Goal: Information Seeking & Learning: Learn about a topic

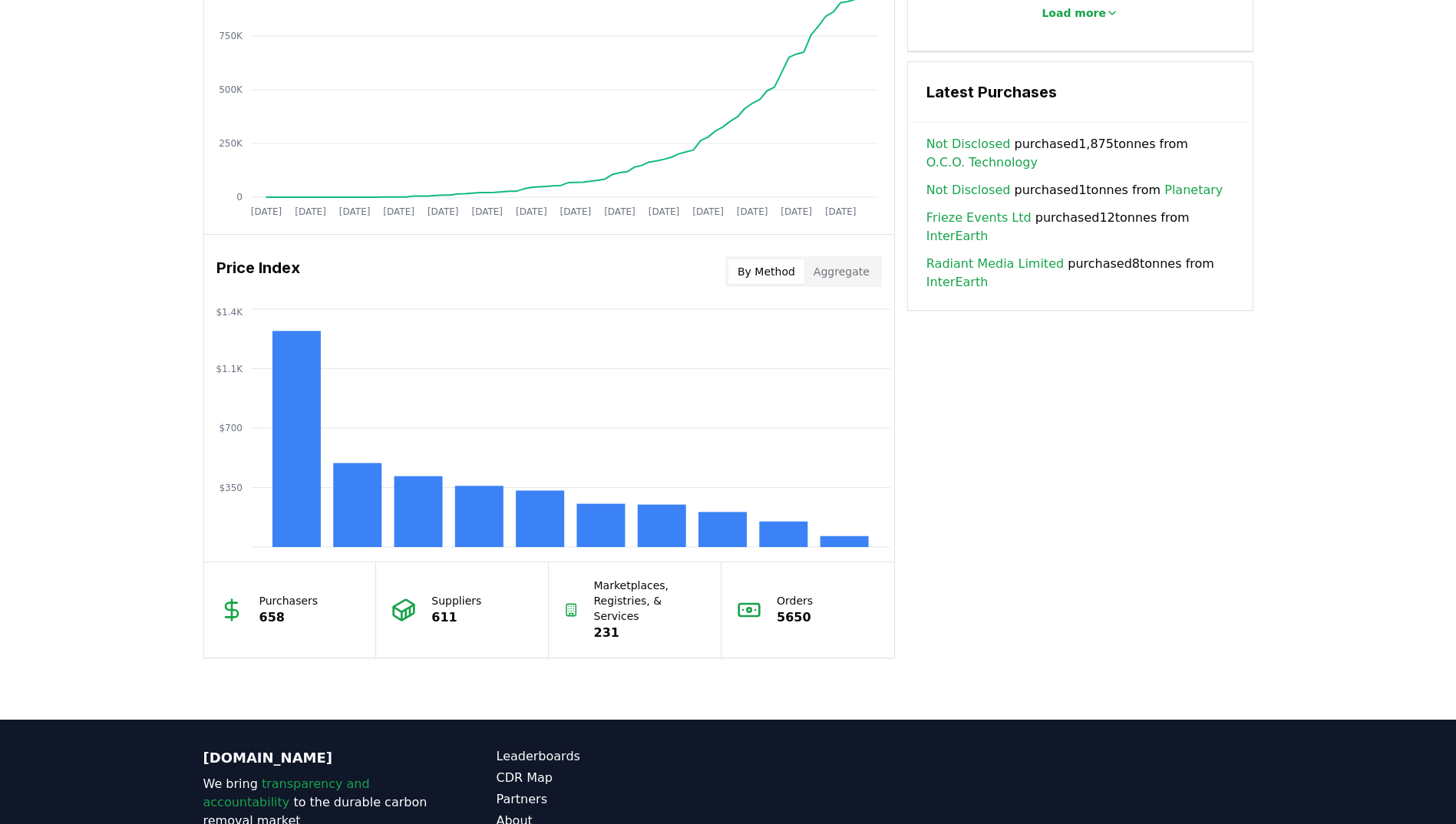
scroll to position [1075, 0]
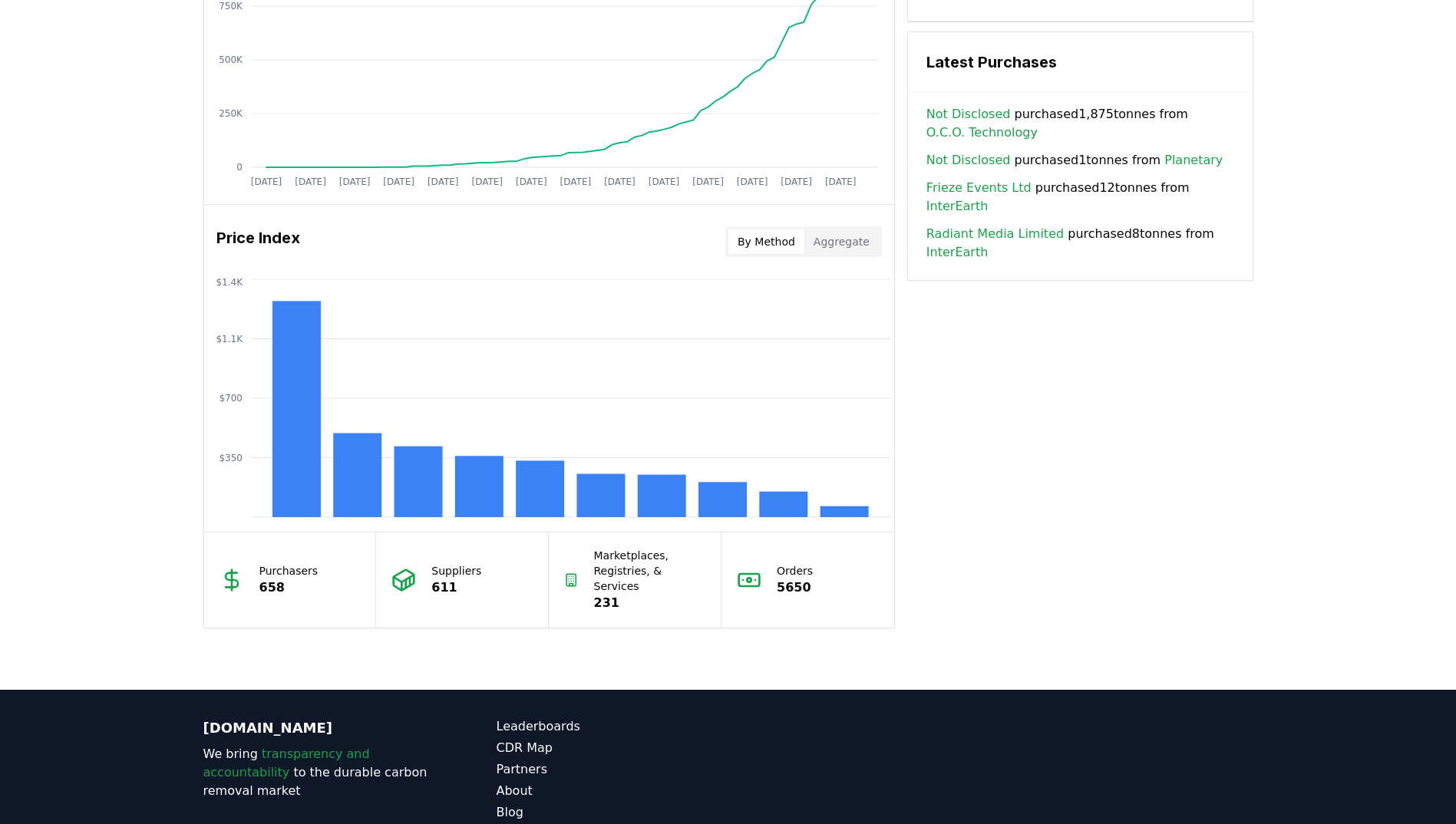
click at [780, 239] on button "By Method" at bounding box center [766, 242] width 76 height 25
click at [778, 246] on button "By Method" at bounding box center [766, 242] width 76 height 25
click at [771, 239] on button "By Method" at bounding box center [766, 242] width 76 height 25
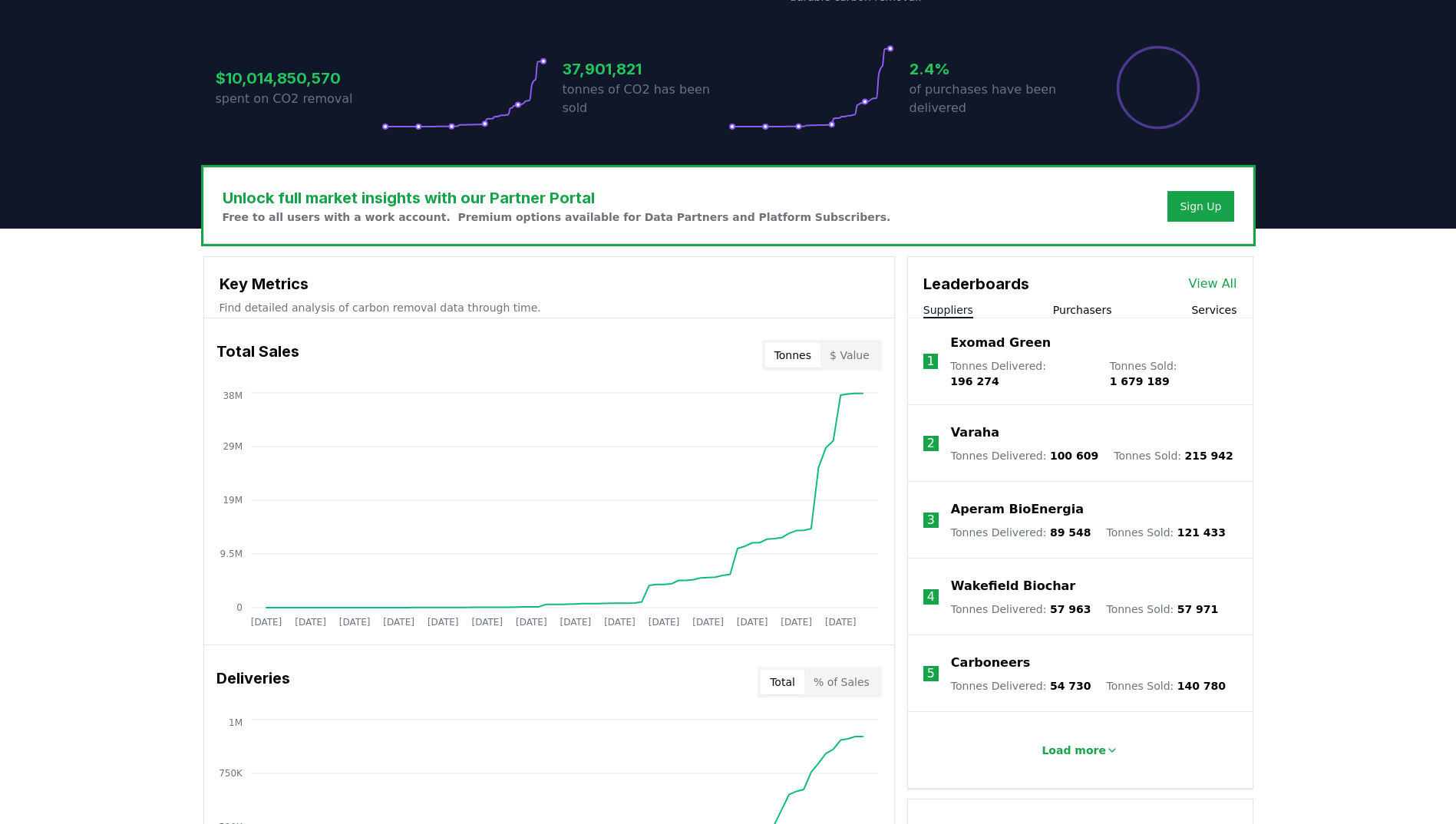
scroll to position [0, 0]
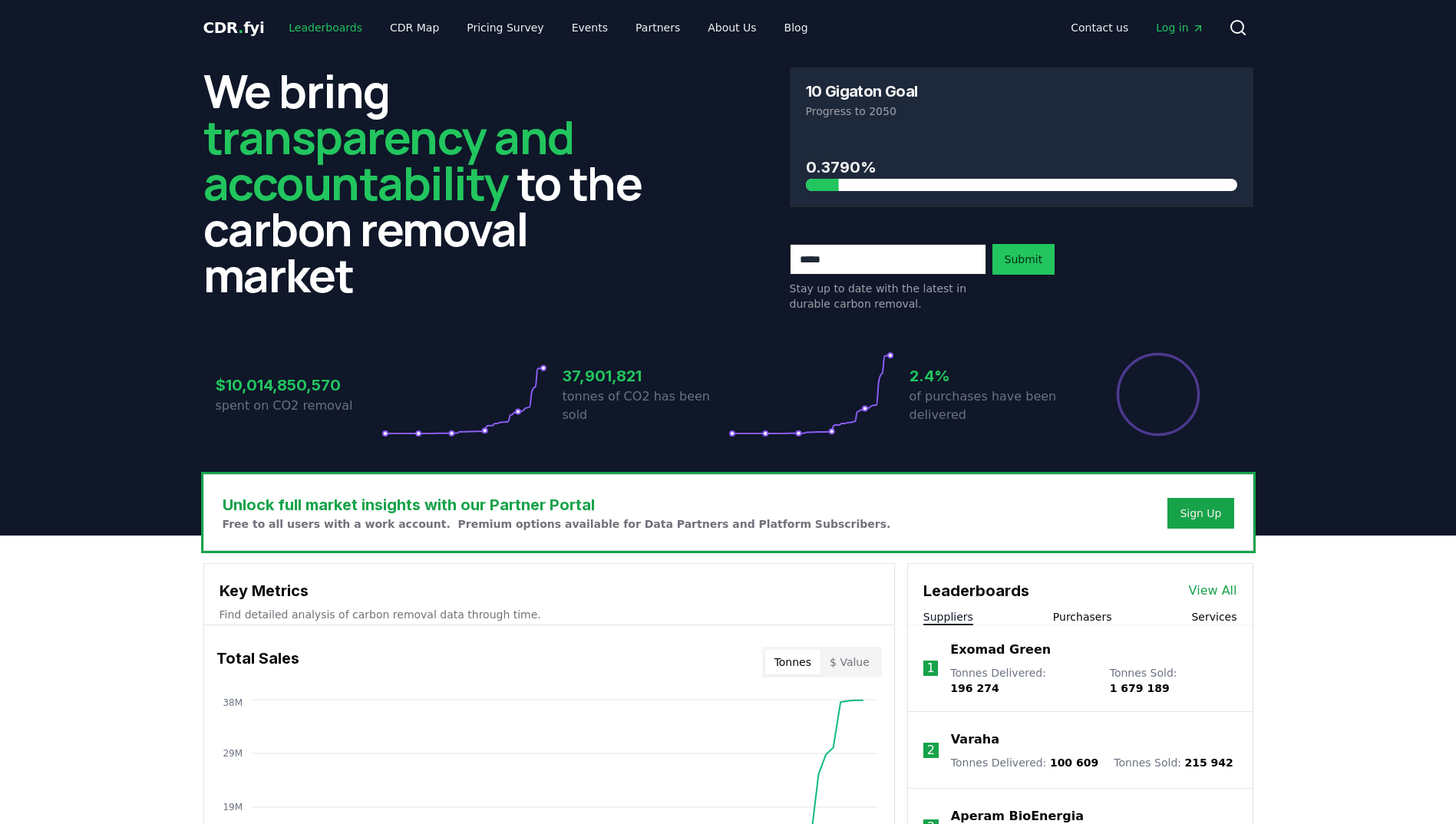
click at [314, 22] on link "Leaderboards" at bounding box center [325, 27] width 98 height 27
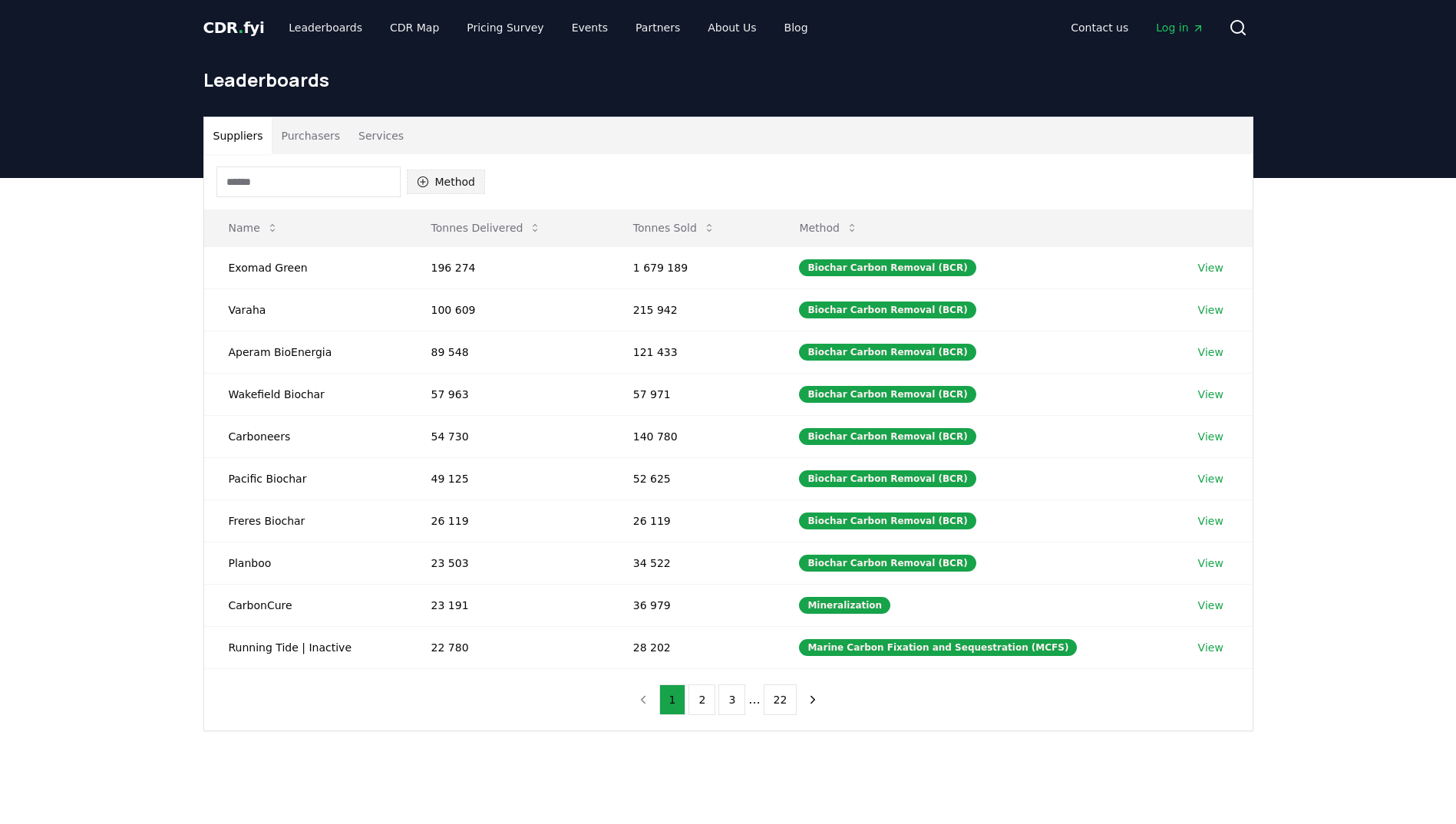
click at [471, 175] on button "Method" at bounding box center [447, 182] width 79 height 25
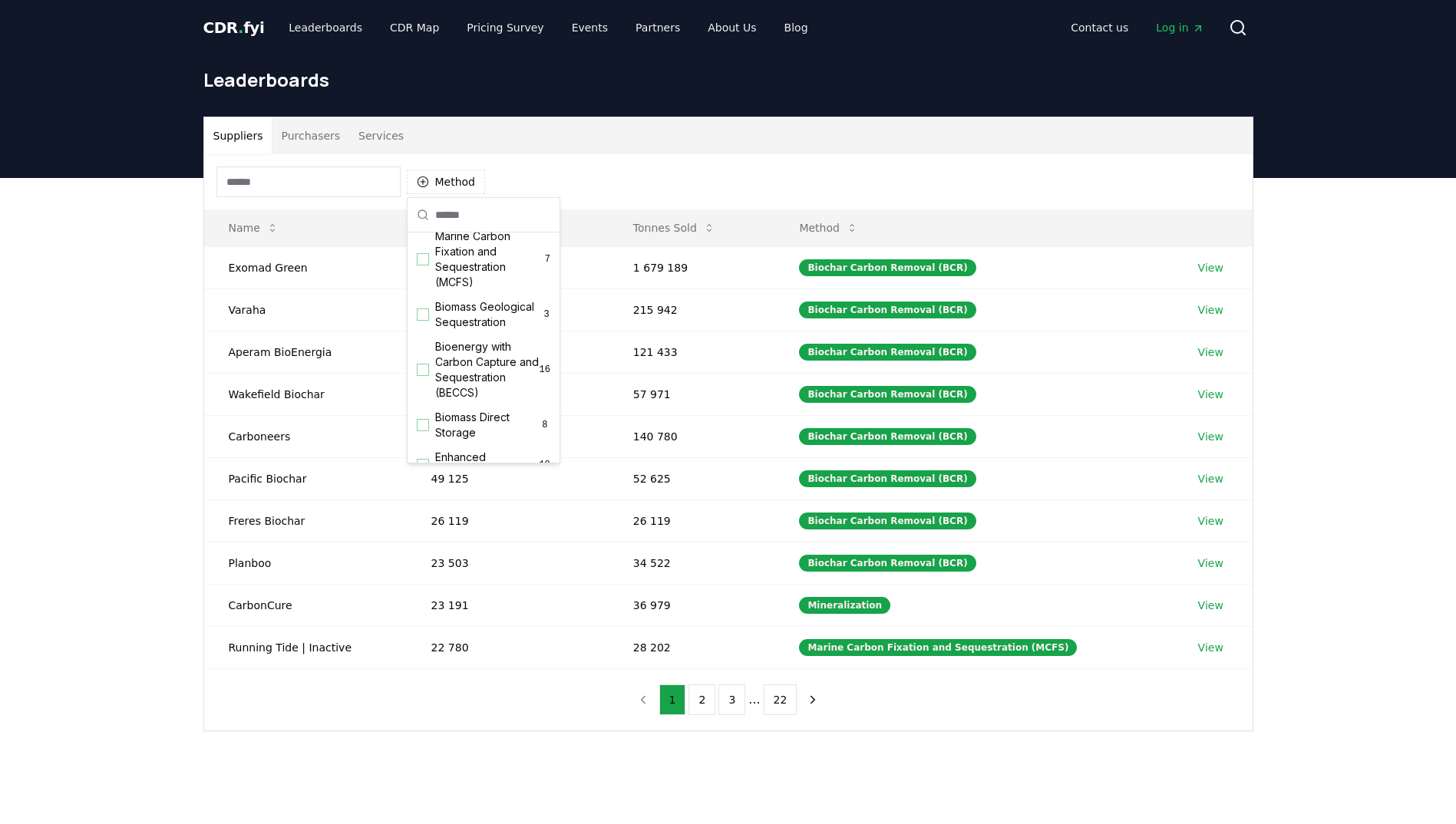
scroll to position [77, 0]
click at [418, 375] on div "Suggestions" at bounding box center [422, 369] width 12 height 12
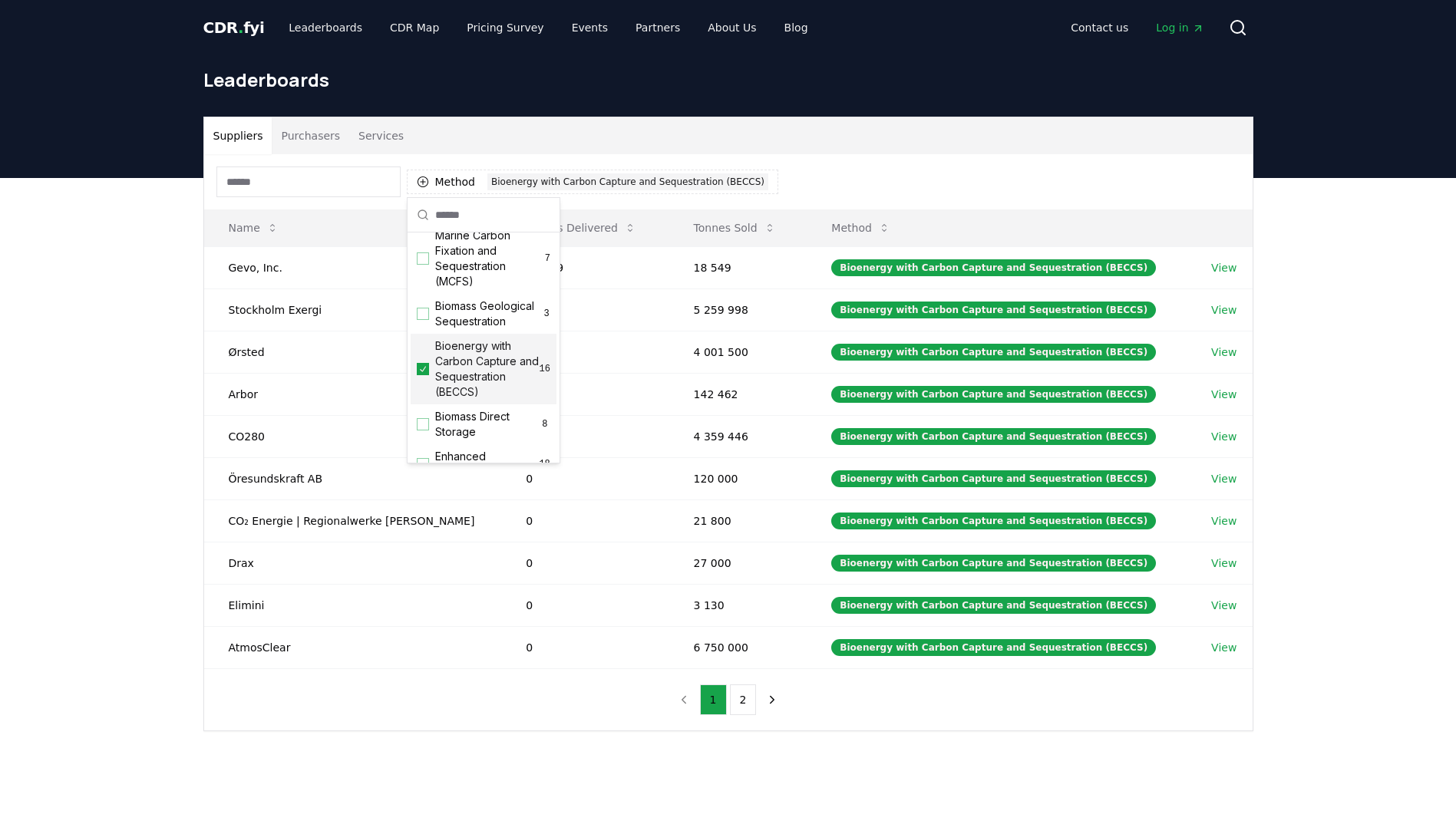
click at [96, 349] on div "Suppliers Purchasers Services Method 1 Bioenergy with Carbon Capture and Seques…" at bounding box center [728, 485] width 1456 height 614
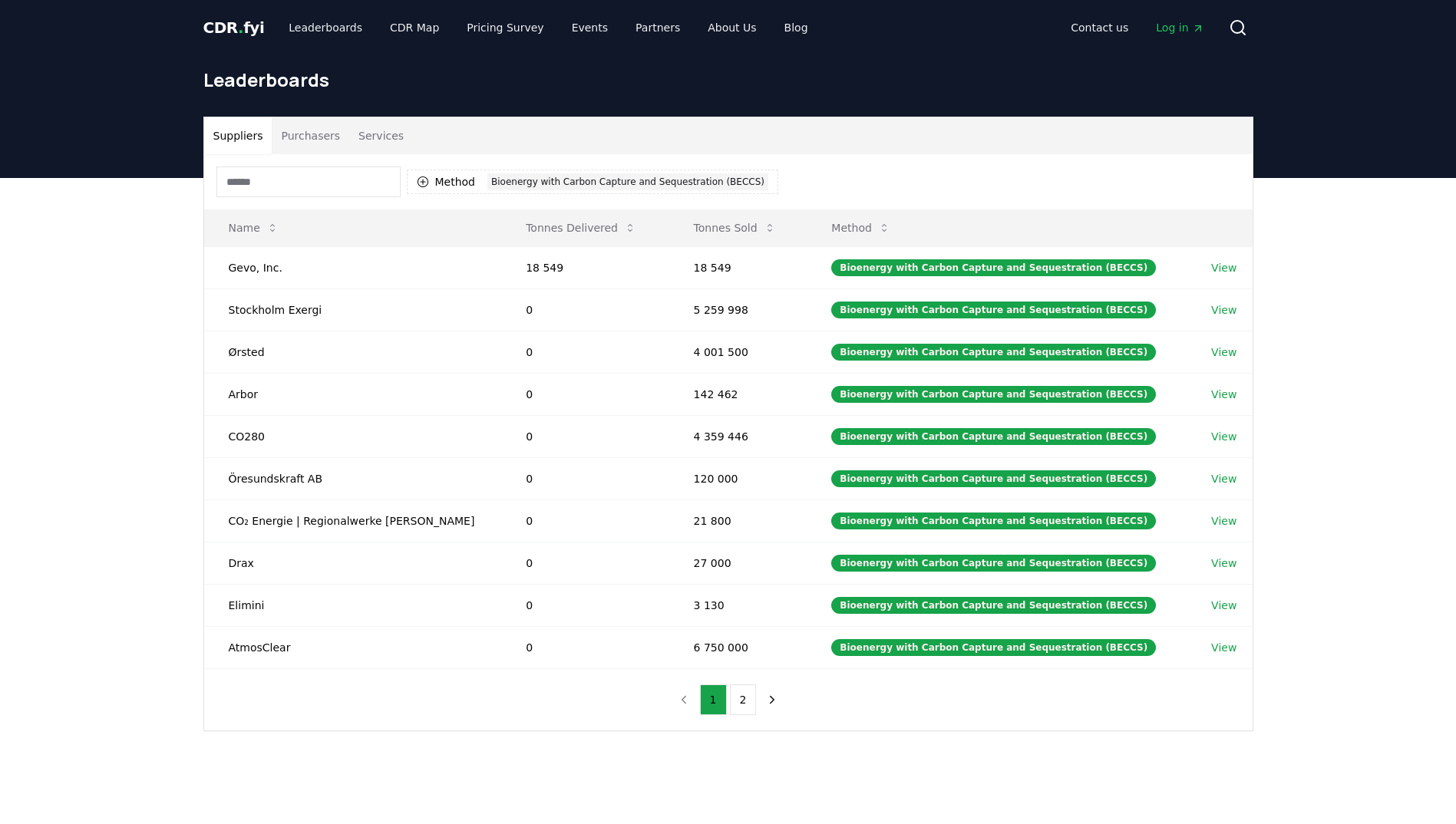
click at [315, 140] on button "Purchasers" at bounding box center [310, 136] width 78 height 37
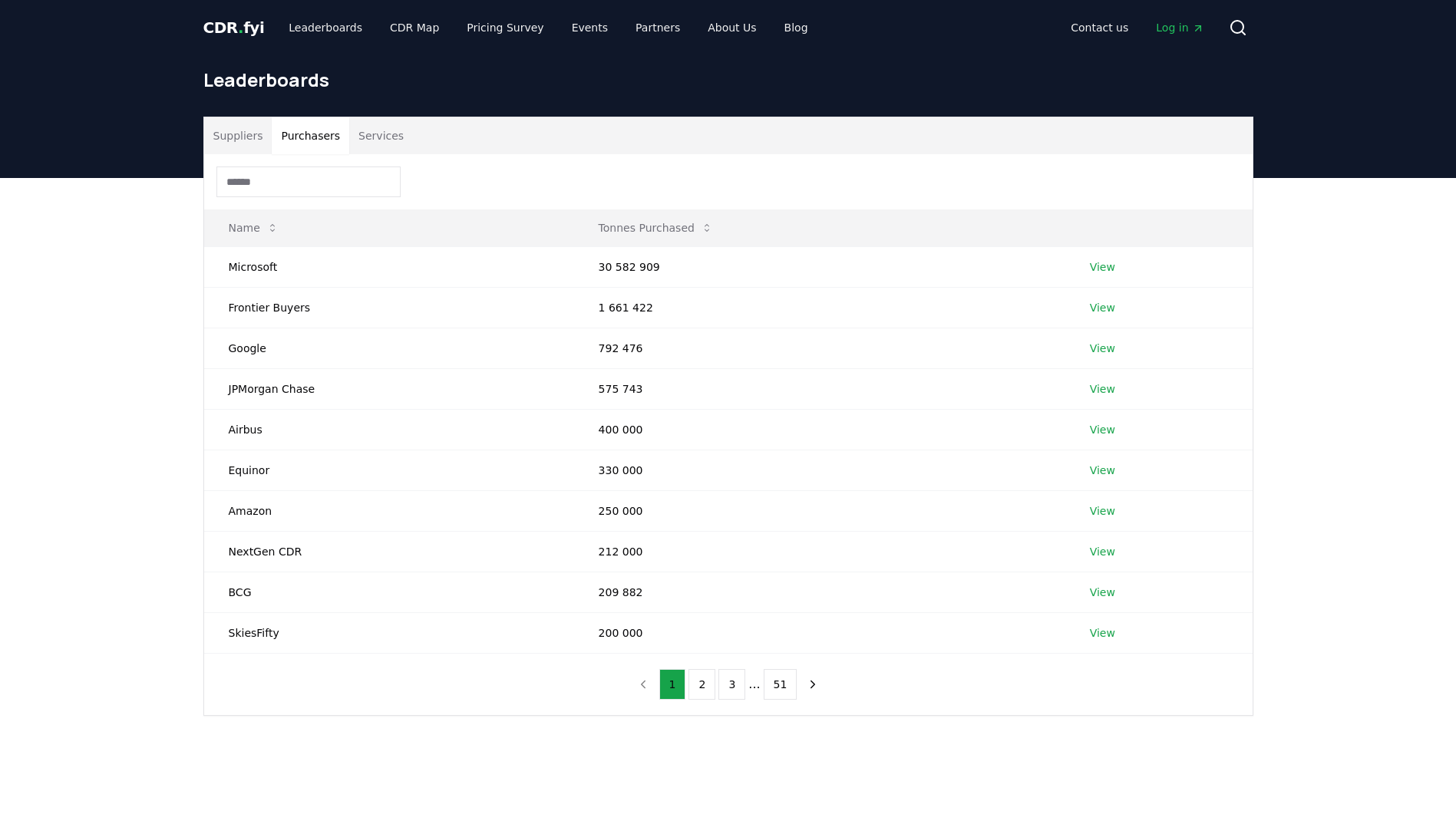
click at [362, 133] on button "Services" at bounding box center [381, 136] width 63 height 37
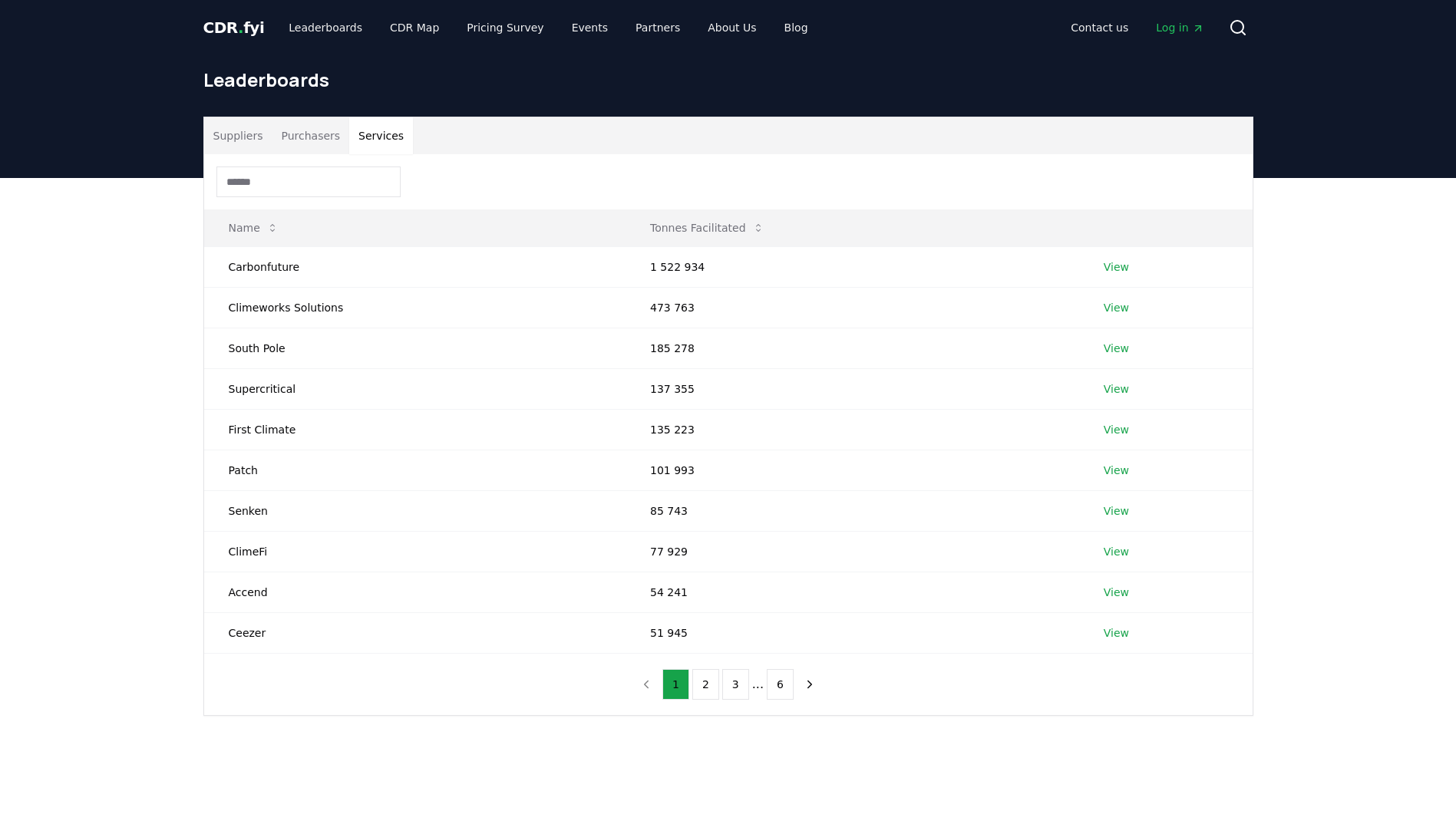
click at [328, 135] on button "Purchasers" at bounding box center [310, 136] width 78 height 37
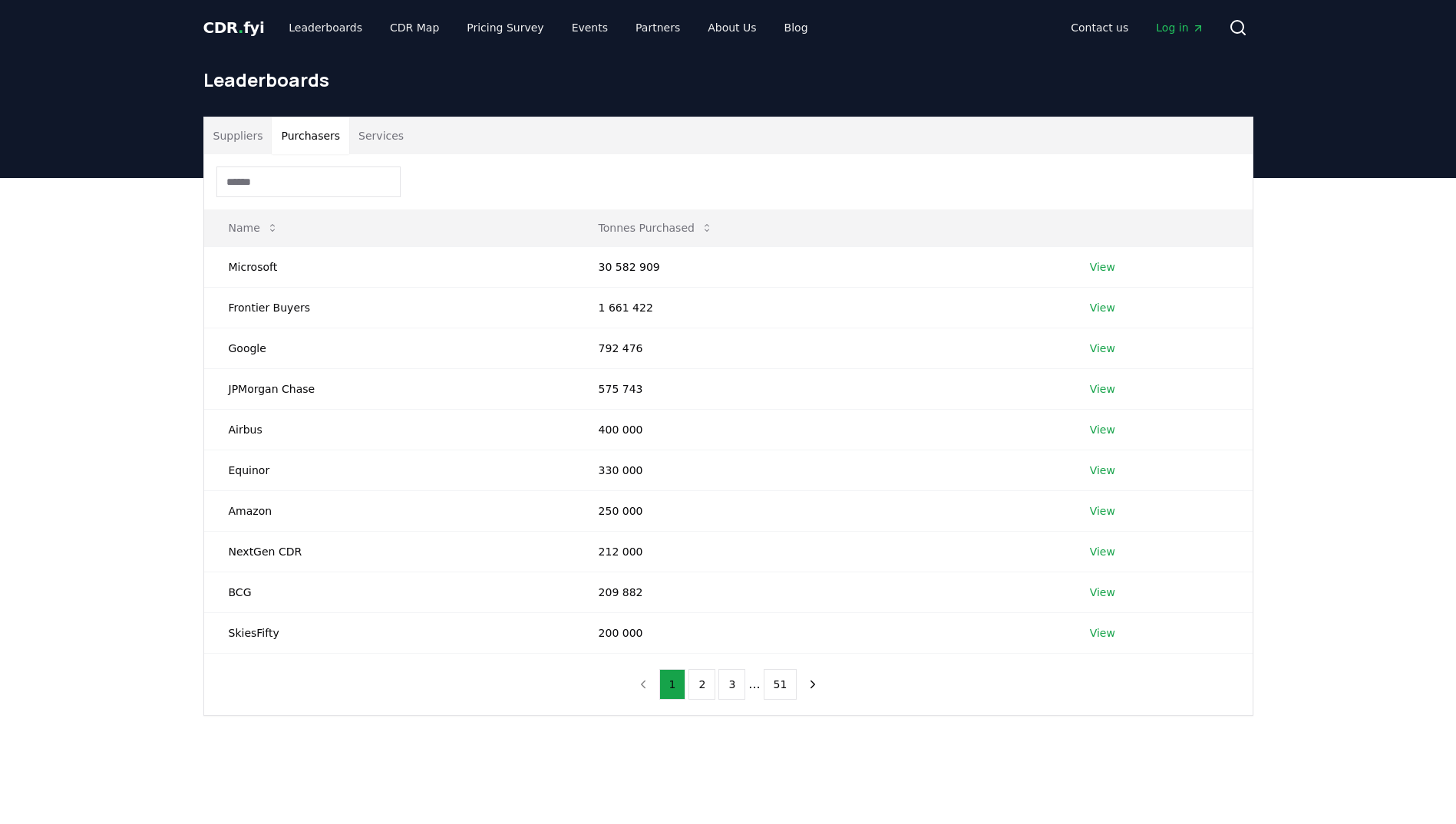
click at [259, 137] on button "Suppliers" at bounding box center [238, 136] width 68 height 37
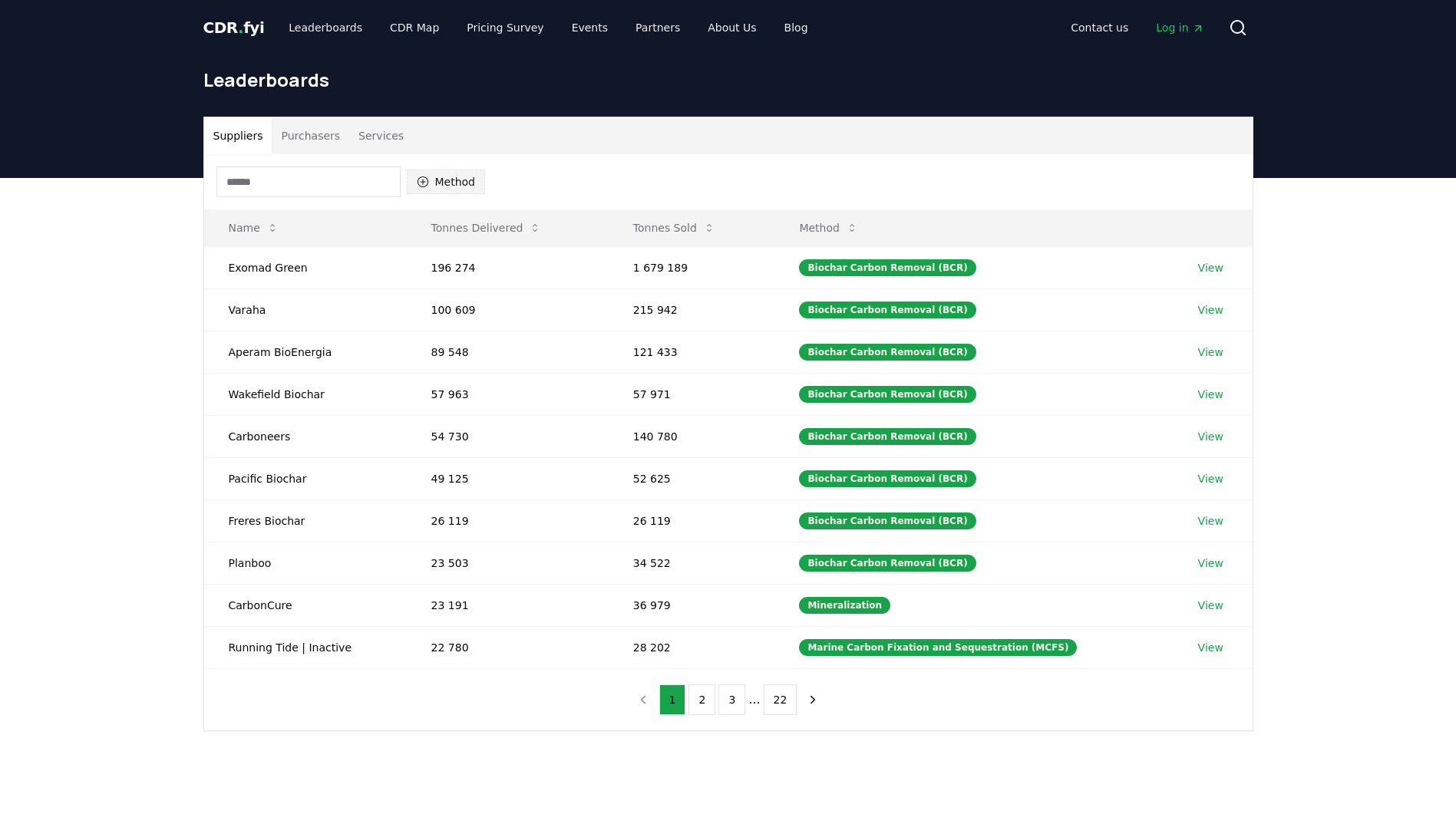
click at [444, 183] on button "Method" at bounding box center [447, 182] width 79 height 25
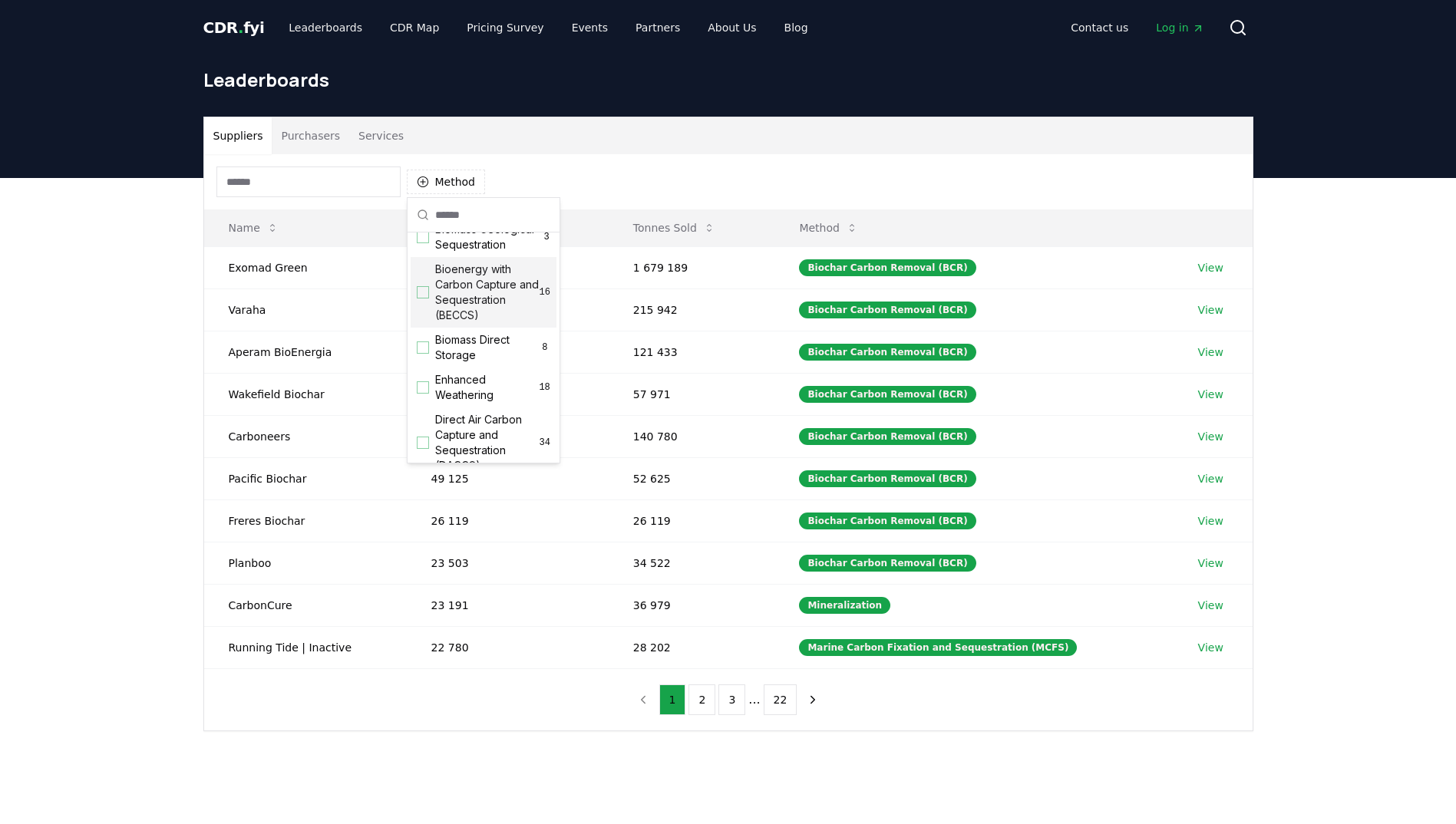
click at [421, 299] on div "Suggestions" at bounding box center [422, 292] width 12 height 12
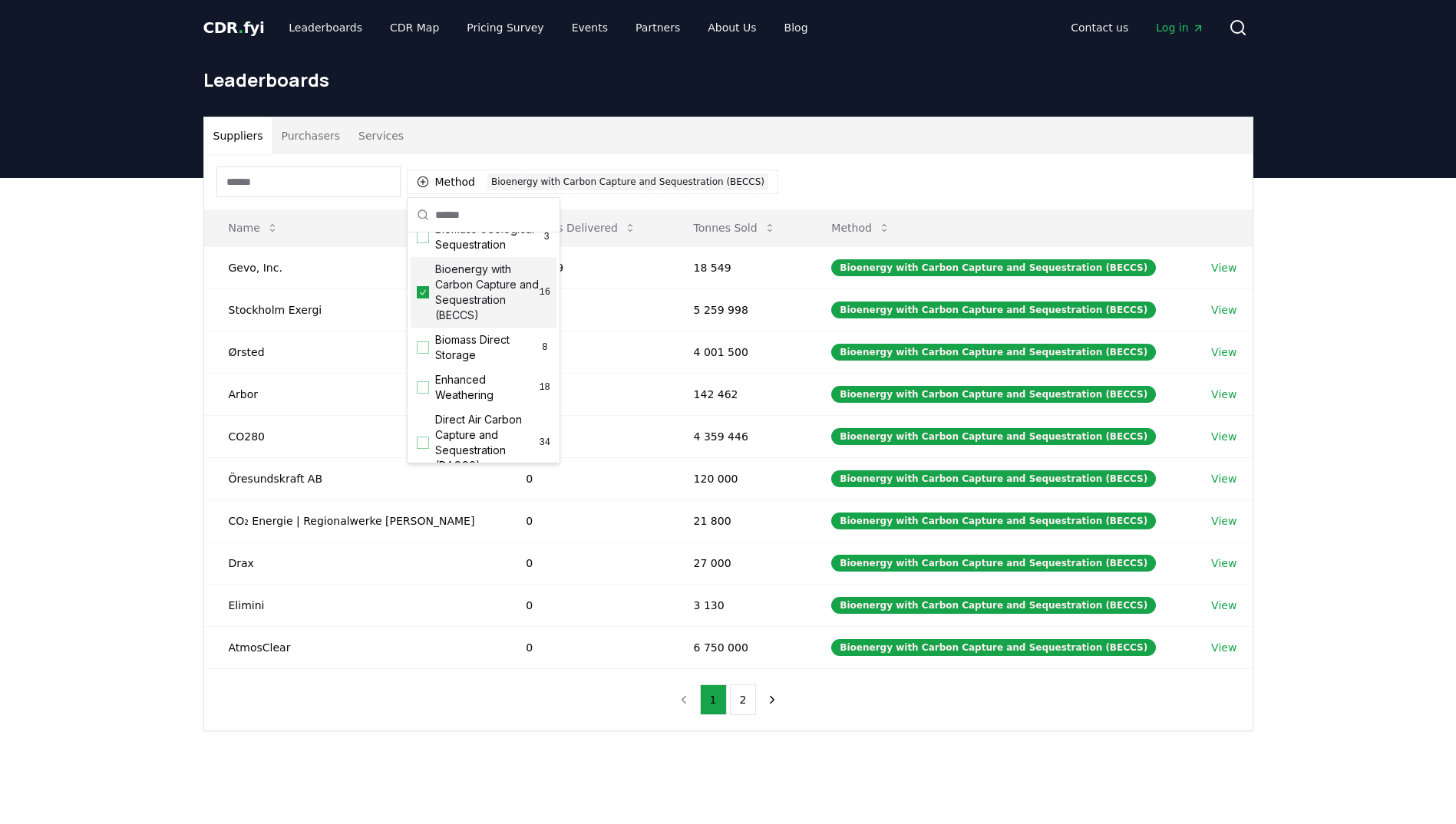
click at [178, 320] on div "Suppliers Purchasers Services Method 1 Bioenergy with Carbon Capture and Seques…" at bounding box center [728, 485] width 1456 height 614
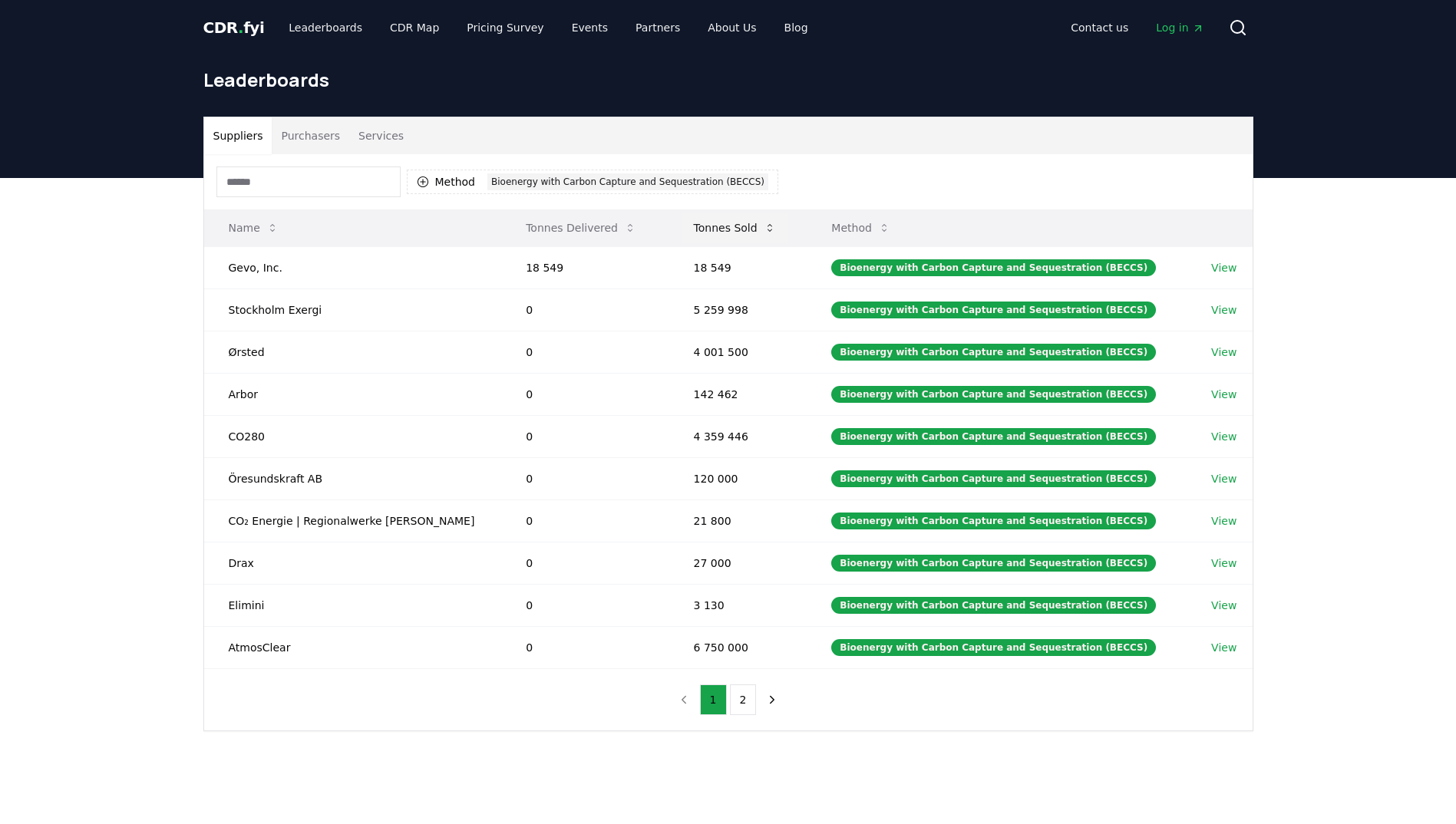
click at [764, 230] on icon at bounding box center [769, 227] width 12 height 12
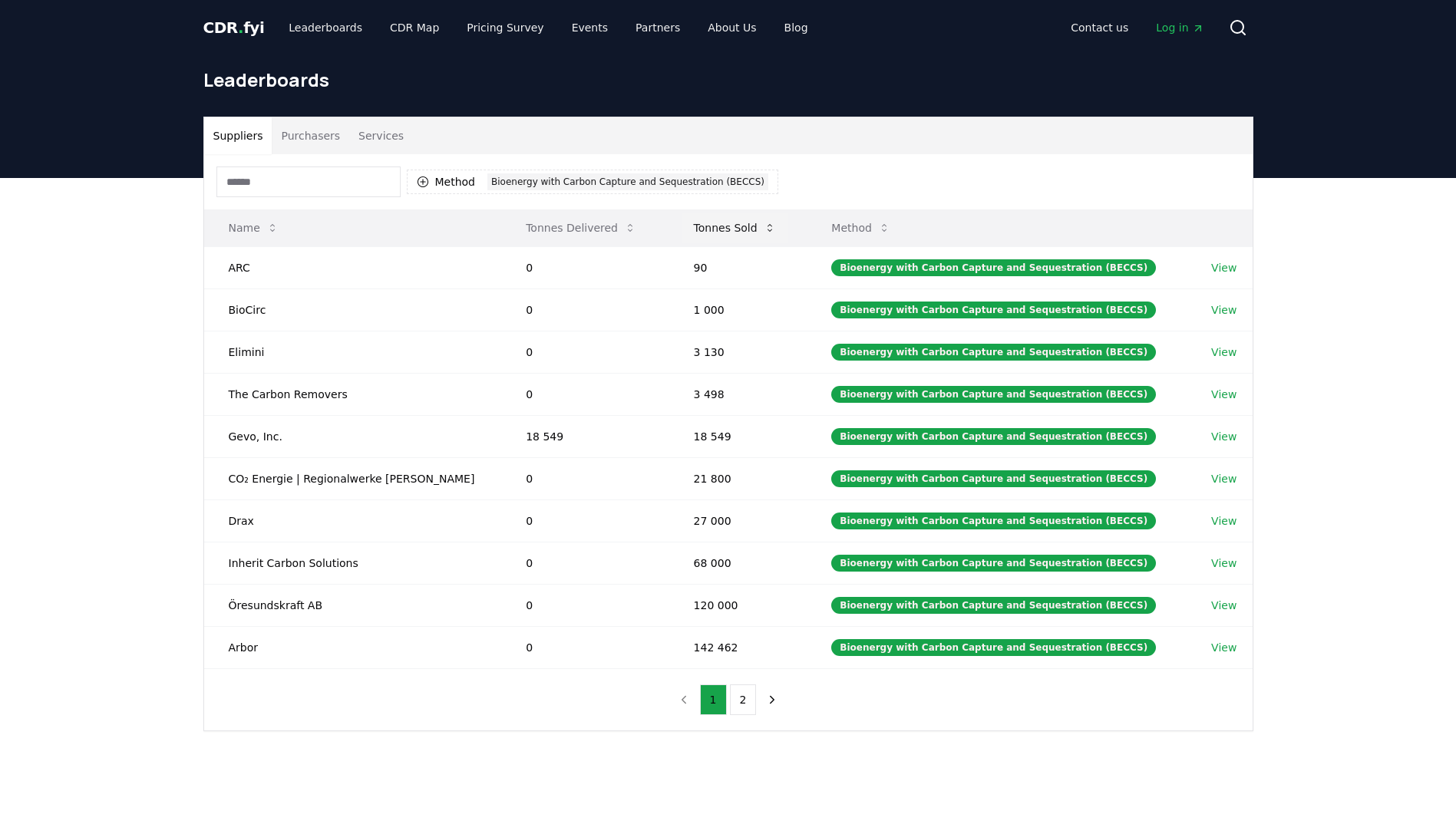
click at [764, 230] on icon at bounding box center [769, 227] width 12 height 12
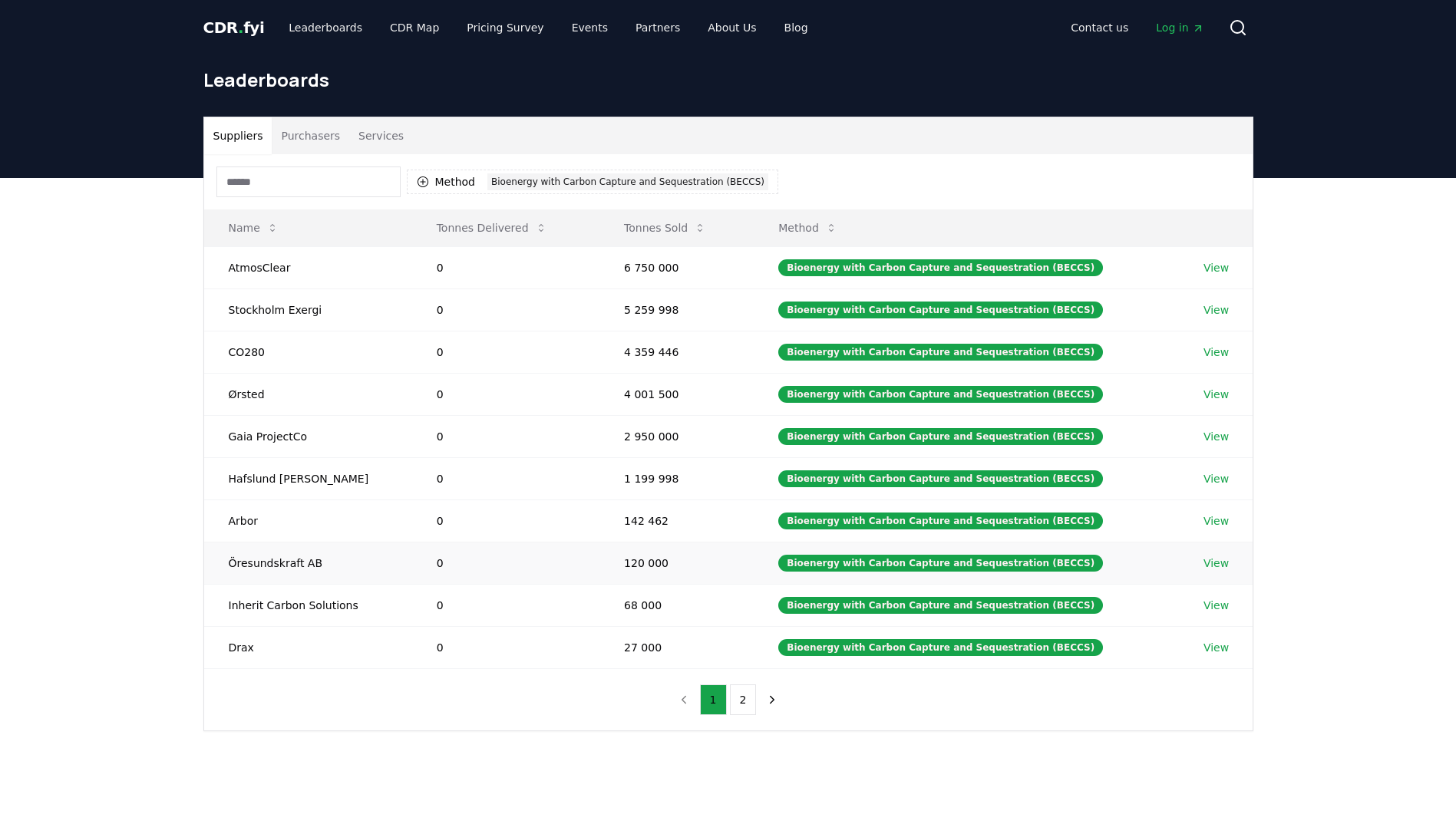
click at [1206, 564] on link "View" at bounding box center [1216, 563] width 26 height 15
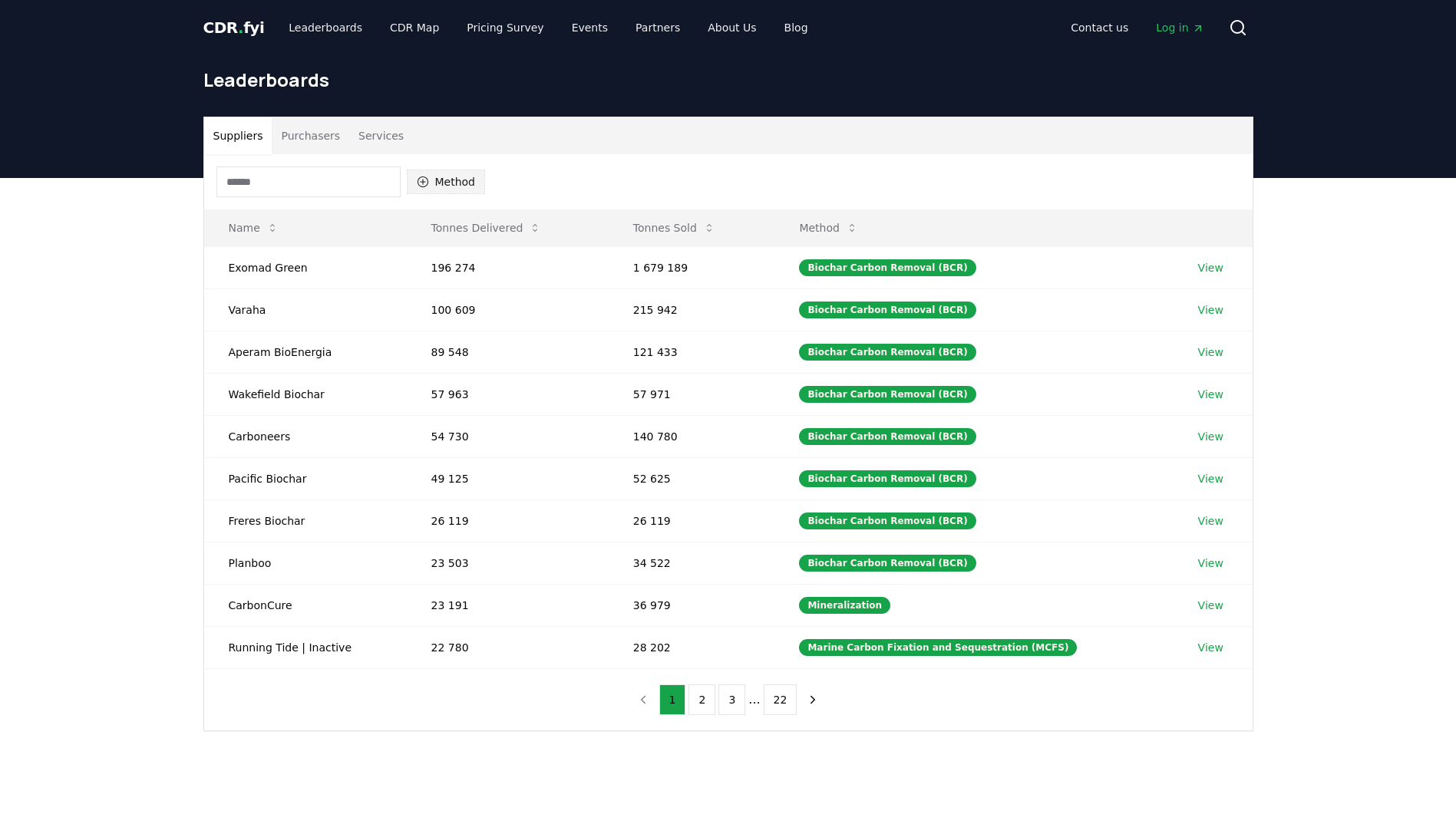
click at [476, 182] on button "Method" at bounding box center [447, 182] width 79 height 25
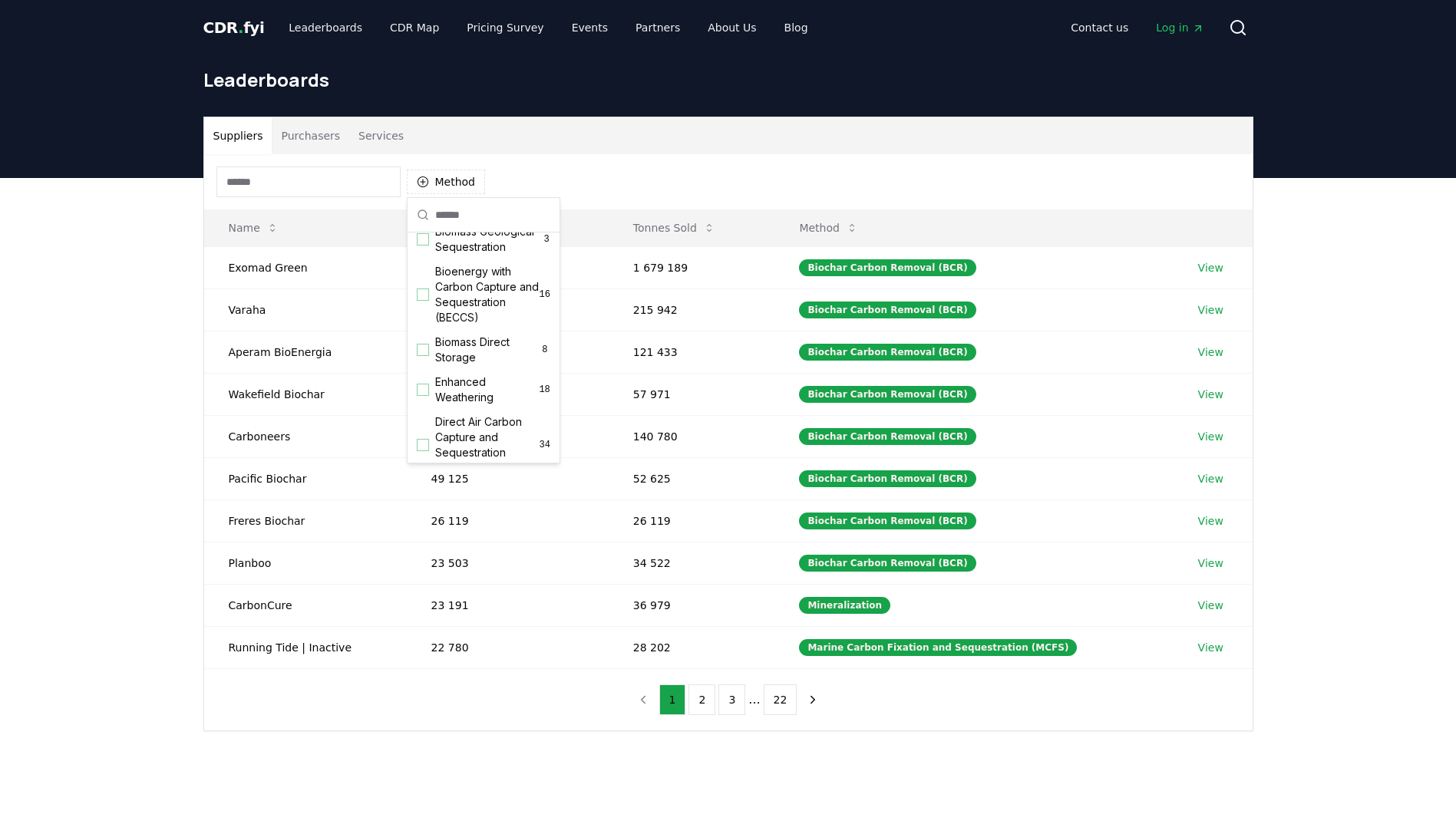
scroll to position [153, 0]
click at [424, 299] on div "Suggestions" at bounding box center [422, 292] width 12 height 12
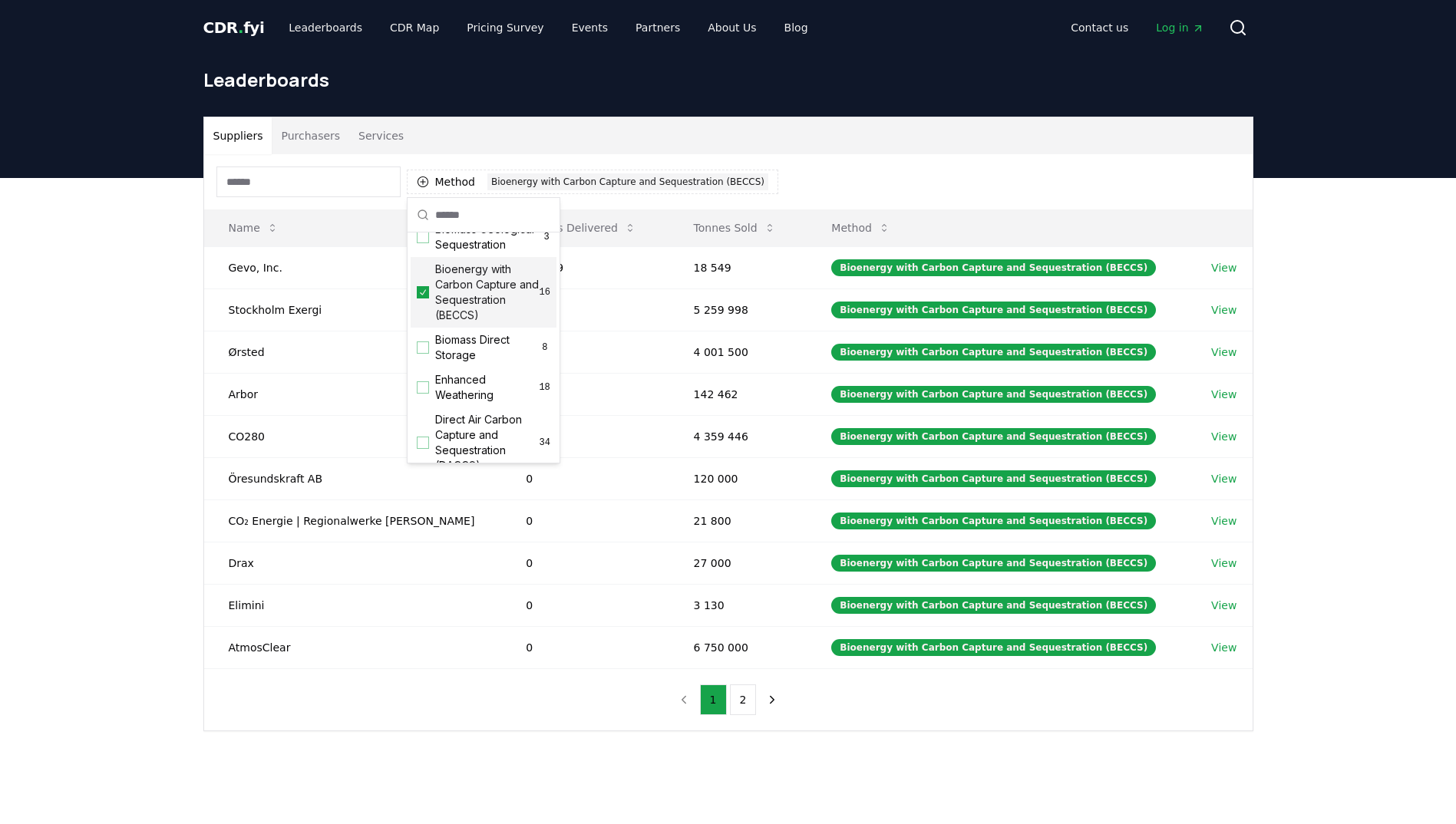
click at [58, 541] on div "Suppliers Purchasers Services Method 1 Bioenergy with Carbon Capture and Seques…" at bounding box center [728, 485] width 1456 height 614
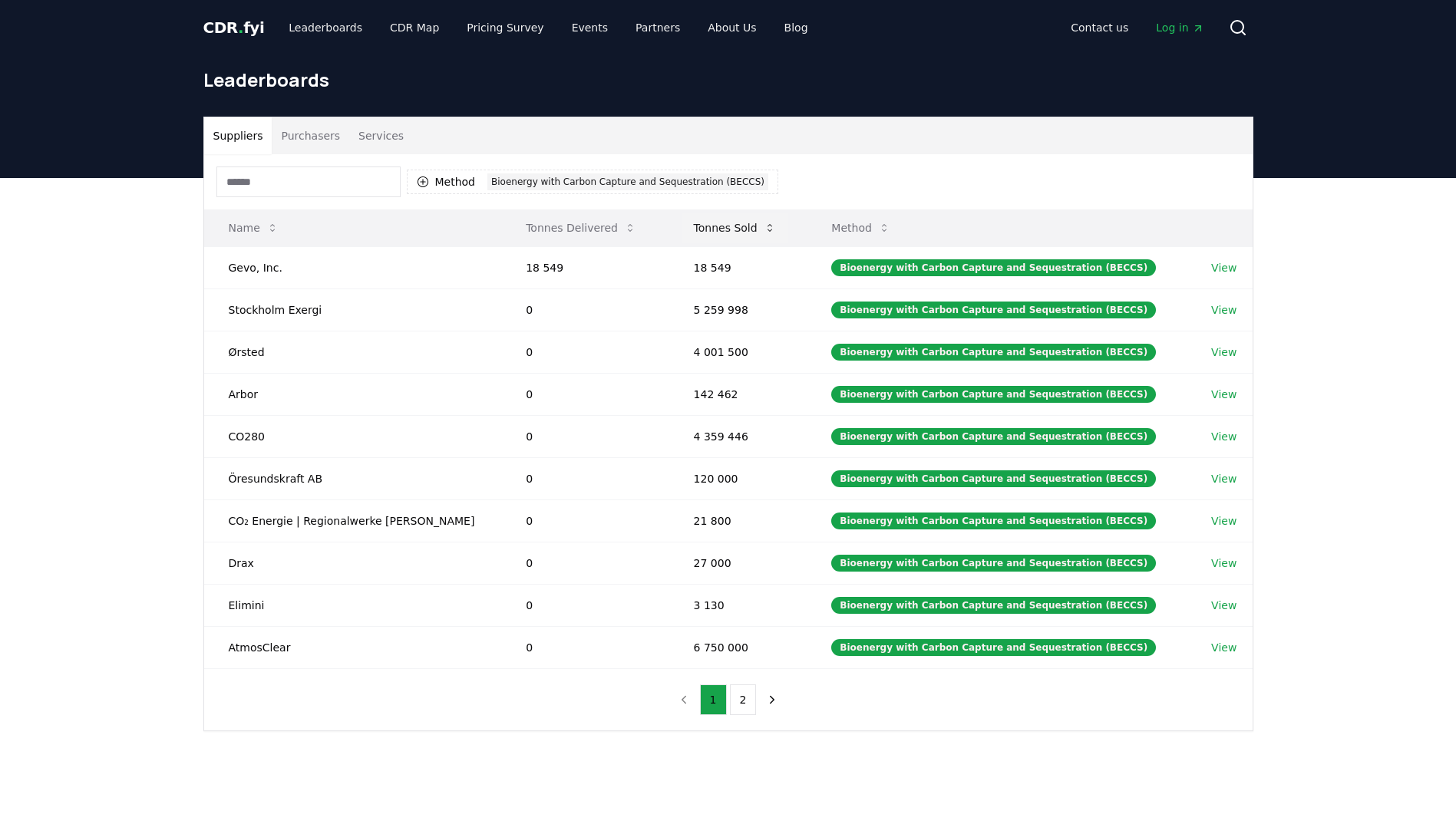
click at [742, 226] on button "Tonnes Sold" at bounding box center [735, 228] width 107 height 31
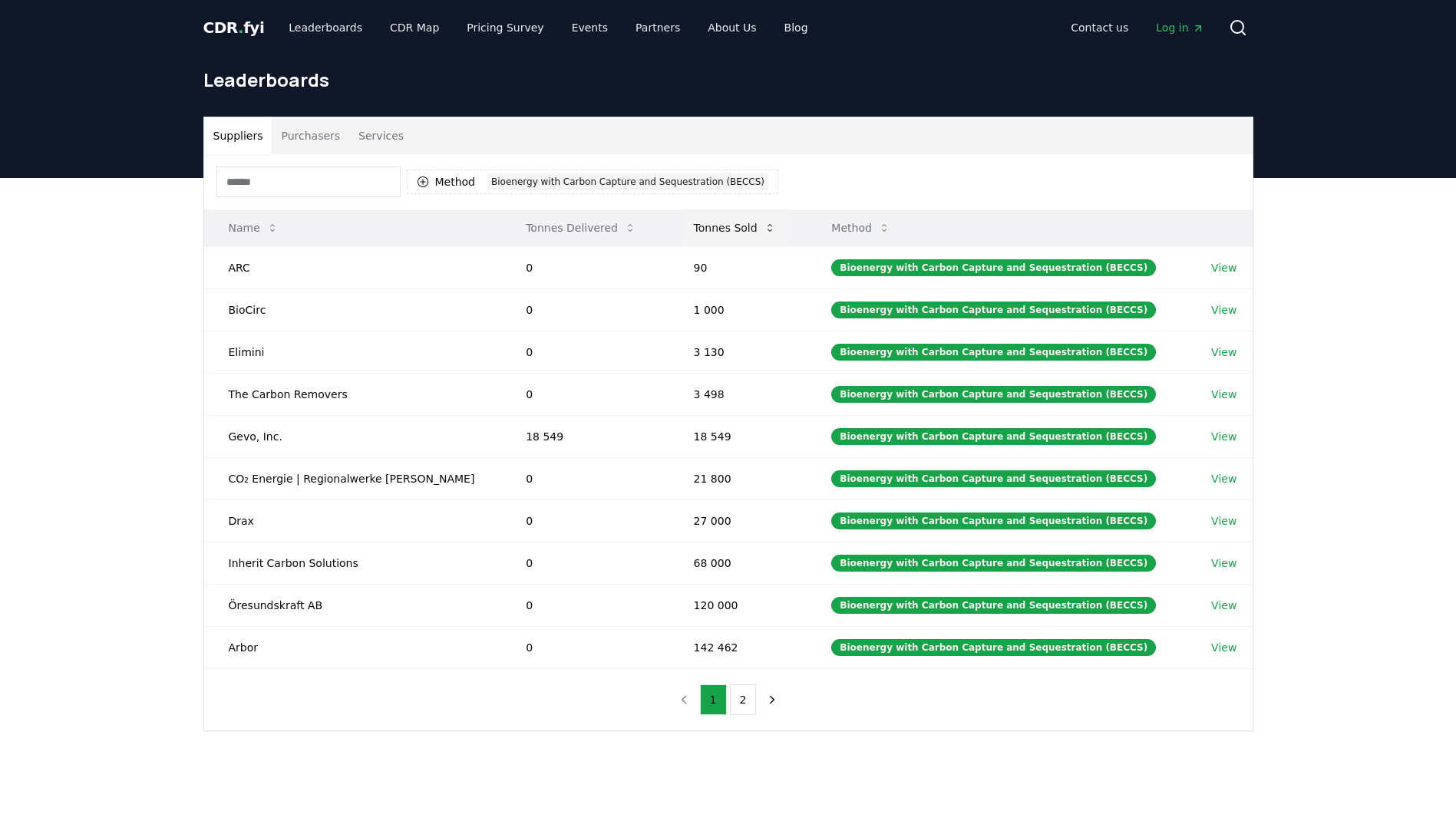
click at [742, 226] on button "Tonnes Sold" at bounding box center [735, 228] width 107 height 31
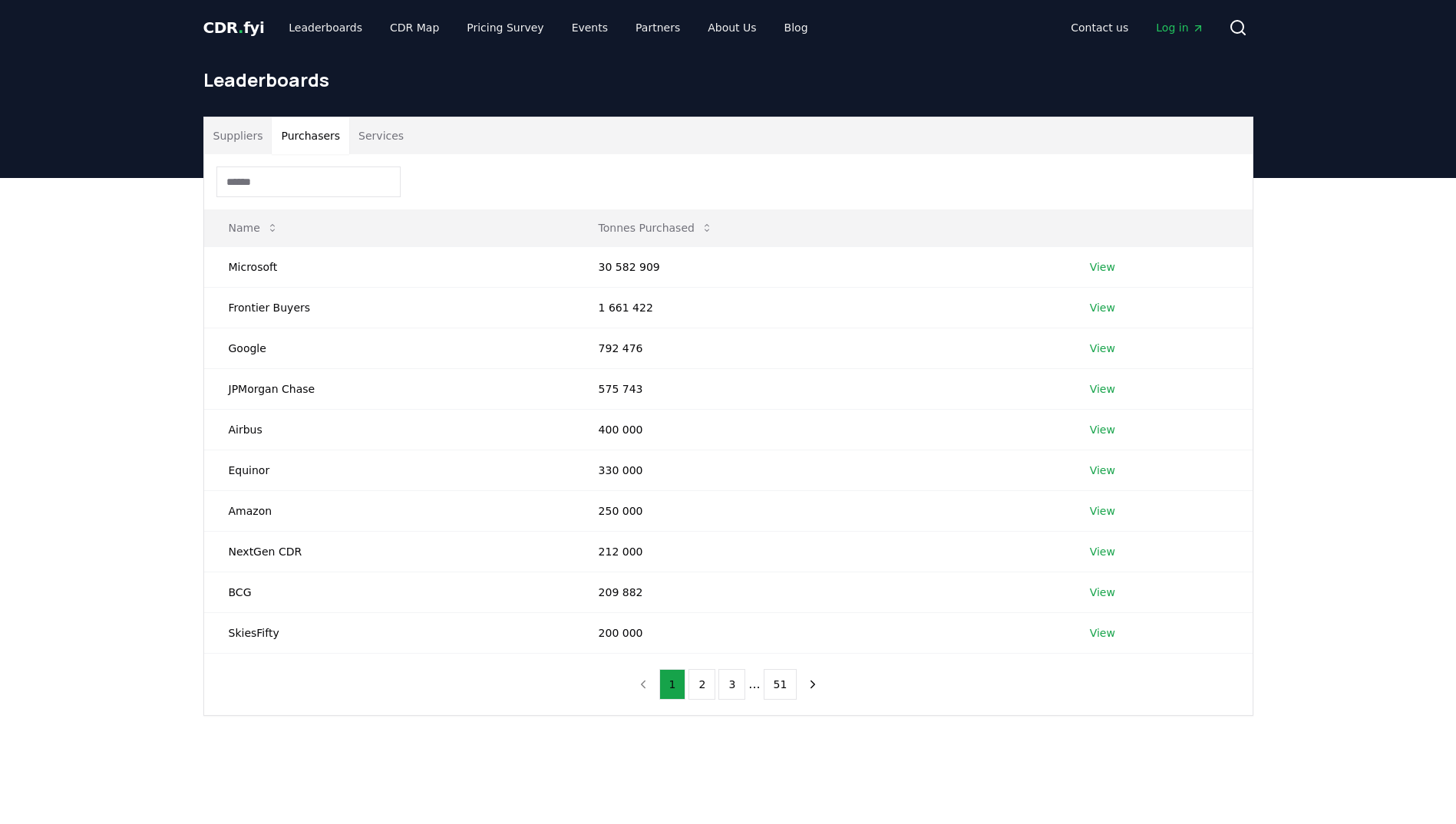
click at [301, 136] on button "Purchasers" at bounding box center [310, 136] width 78 height 37
click at [1101, 271] on link "View" at bounding box center [1103, 267] width 26 height 15
click at [328, 149] on button "Purchasers" at bounding box center [310, 136] width 78 height 37
click at [247, 137] on button "Suppliers" at bounding box center [238, 136] width 68 height 37
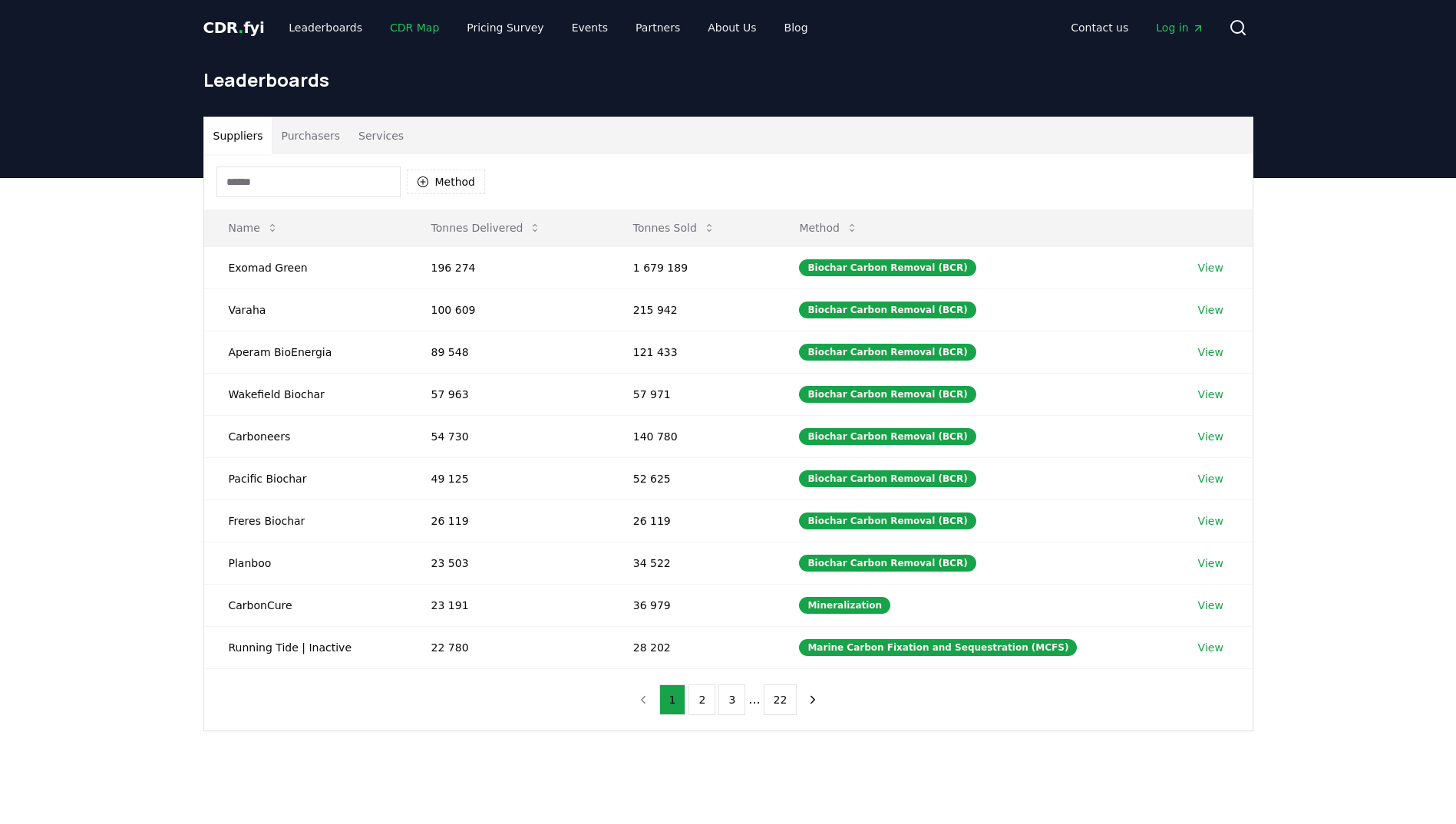
click at [410, 27] on link "CDR Map" at bounding box center [414, 27] width 74 height 27
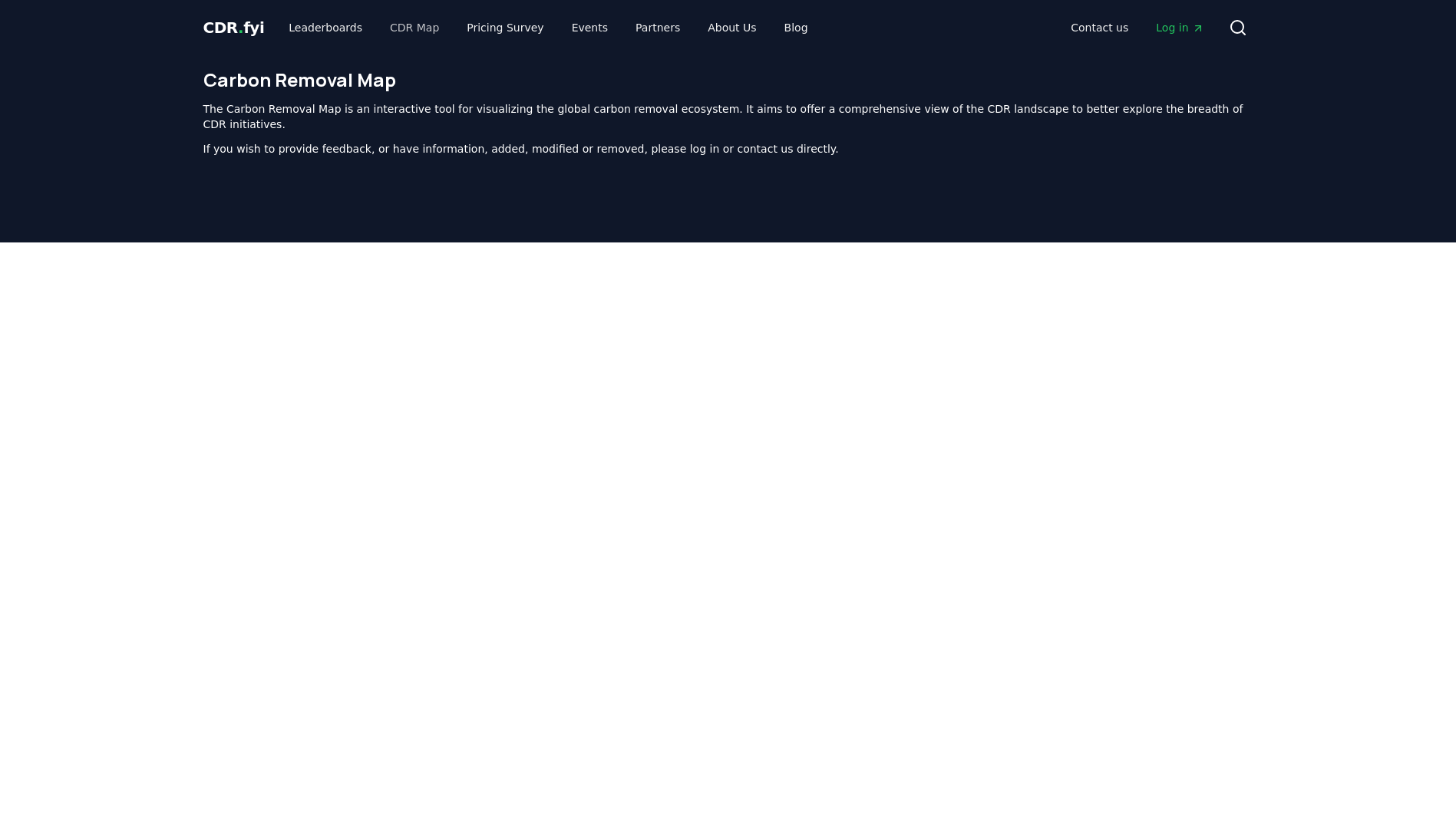
scroll to position [473, 0]
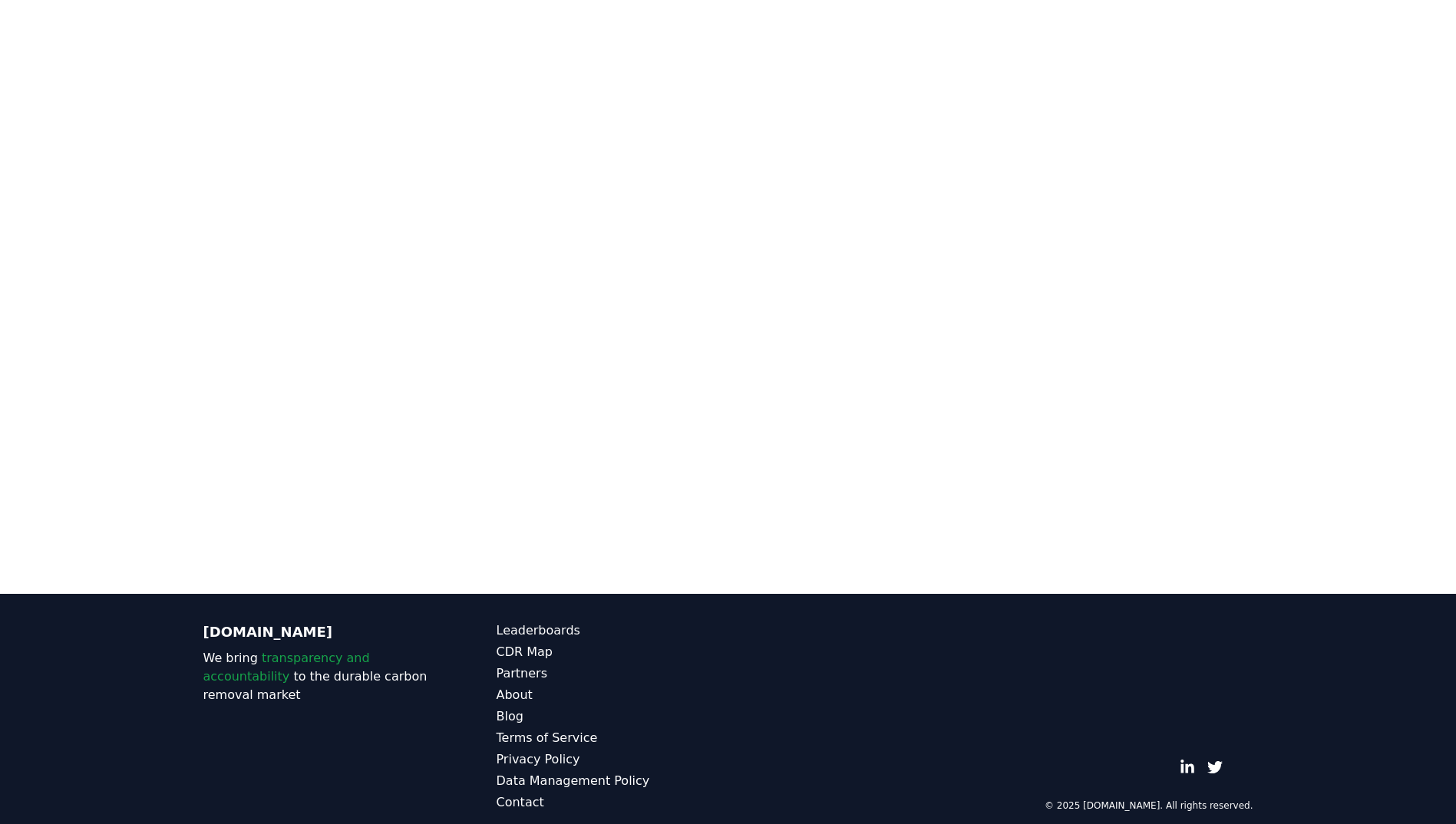
drag, startPoint x: 1349, startPoint y: 230, endPoint x: 1354, endPoint y: 286, distance: 56.2
click at [1354, 286] on div at bounding box center [728, 153] width 1456 height 768
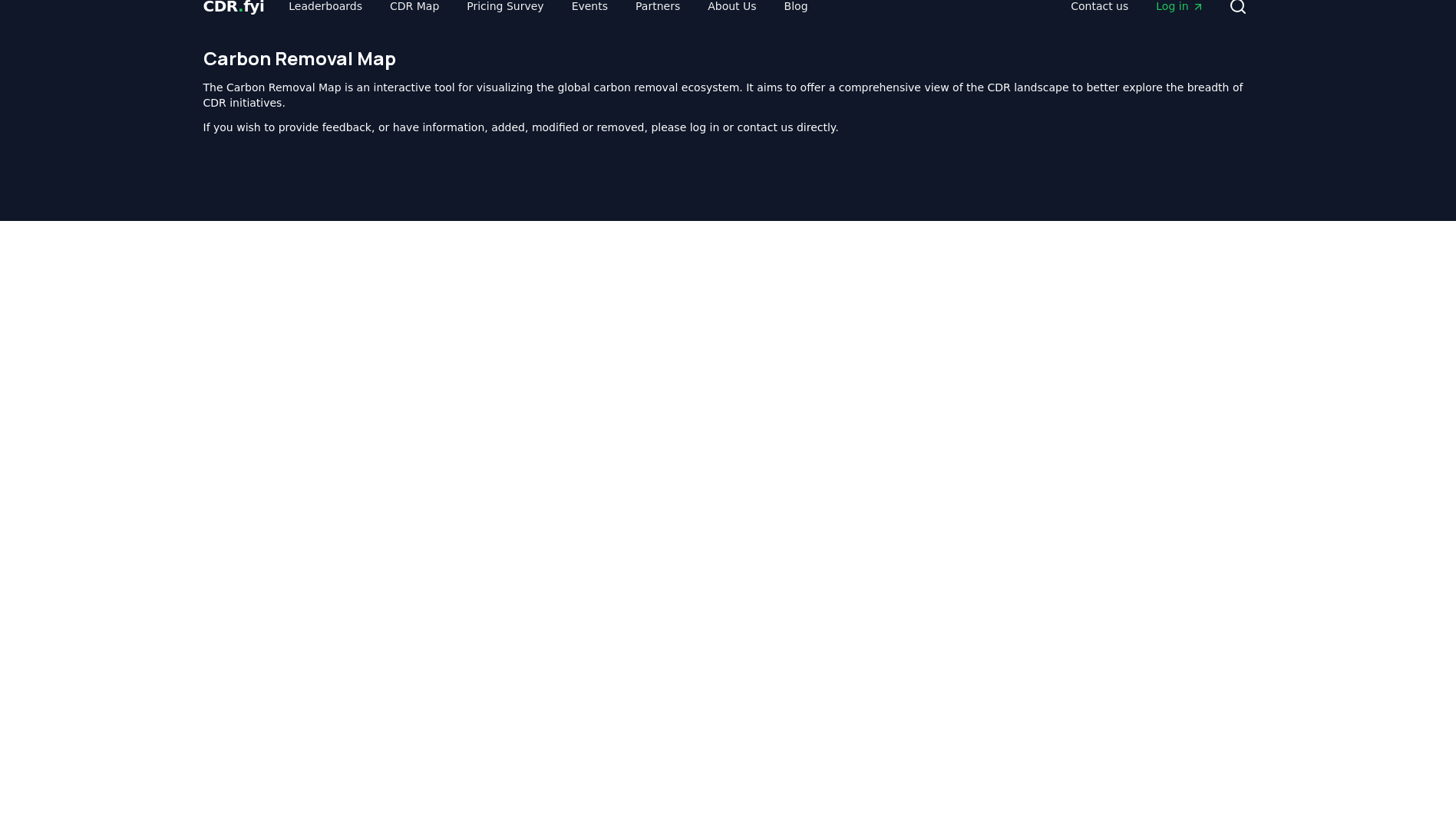
scroll to position [0, 0]
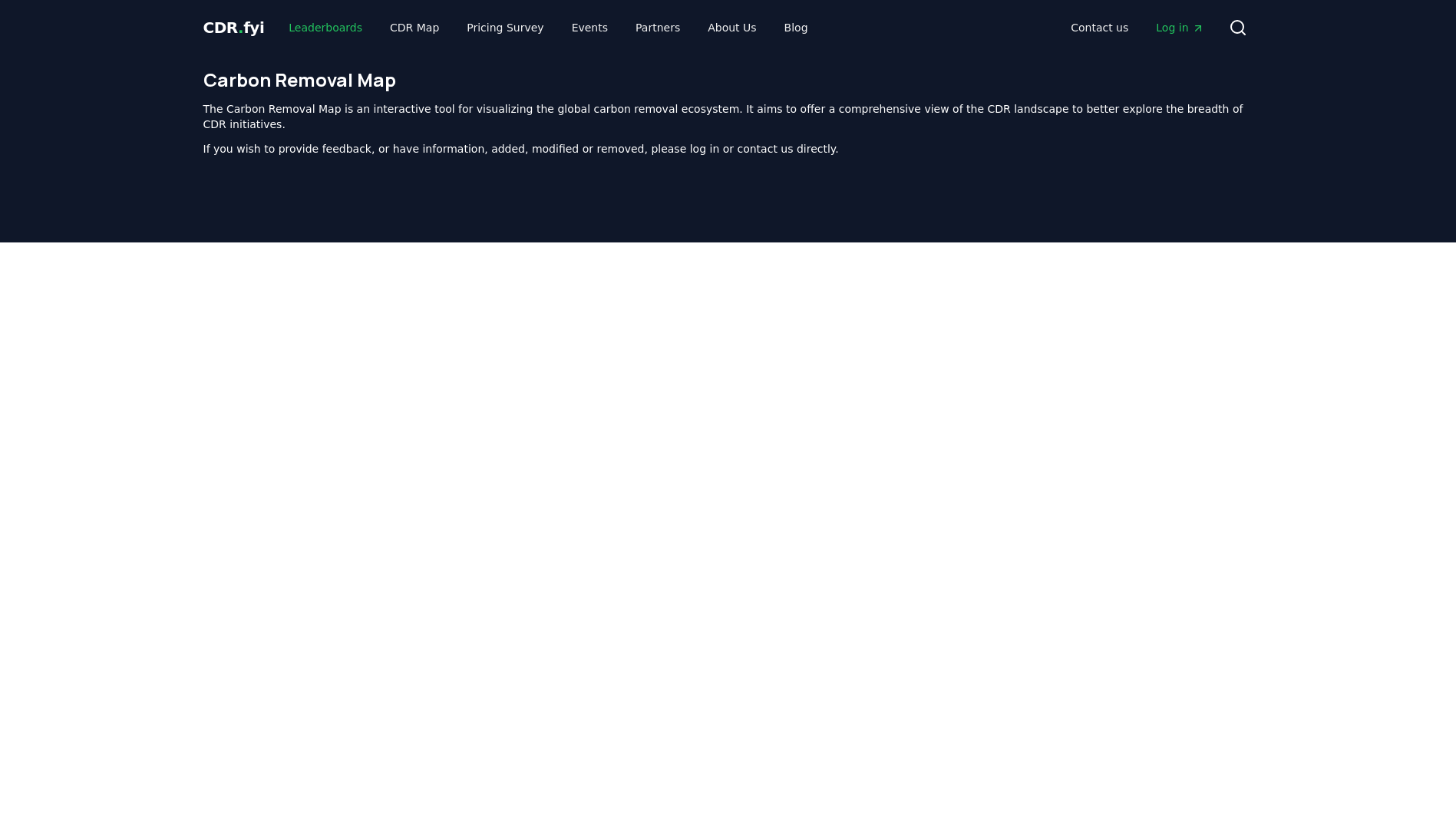
click at [334, 26] on link "Leaderboards" at bounding box center [325, 27] width 98 height 27
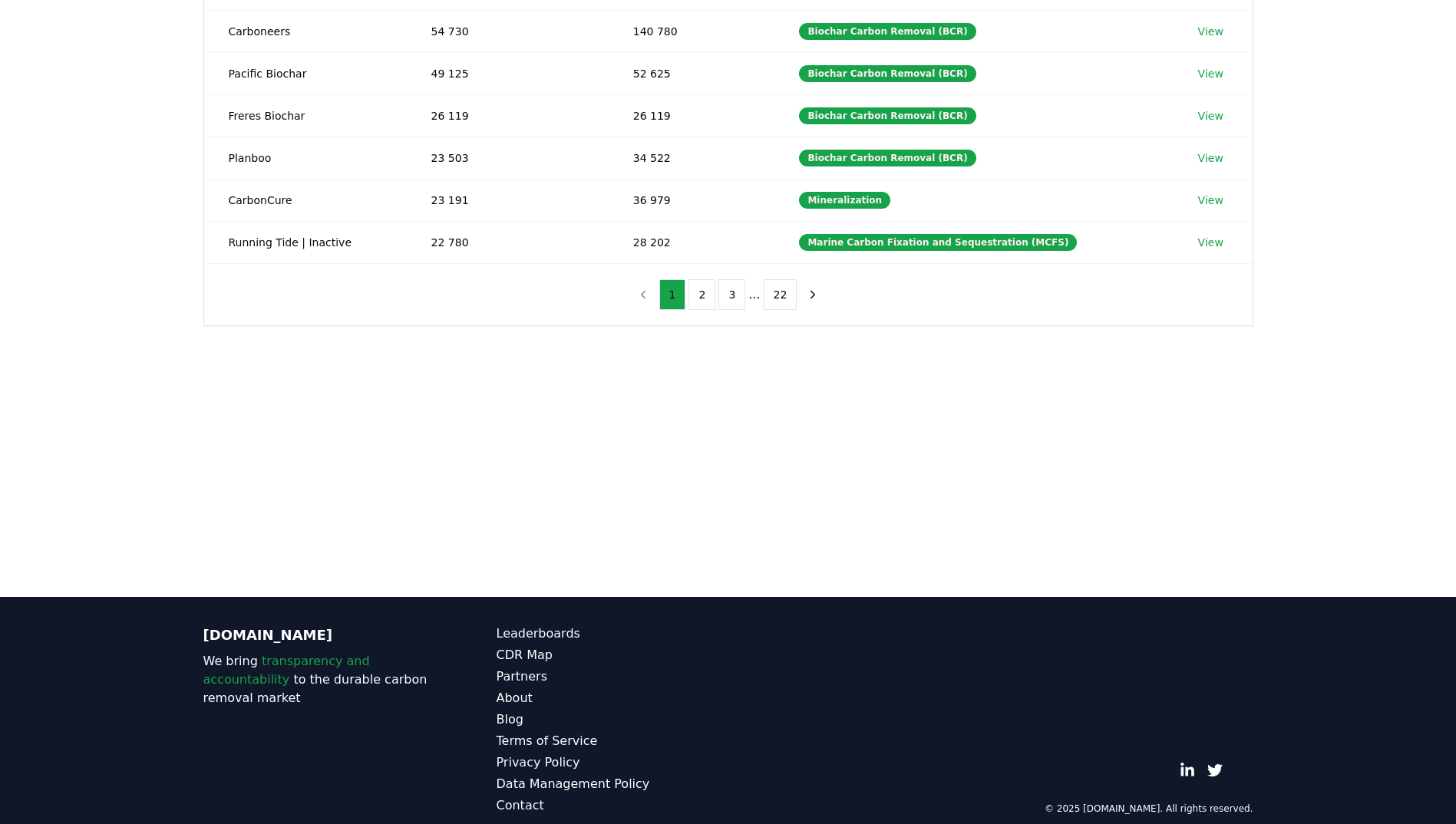
scroll to position [424, 0]
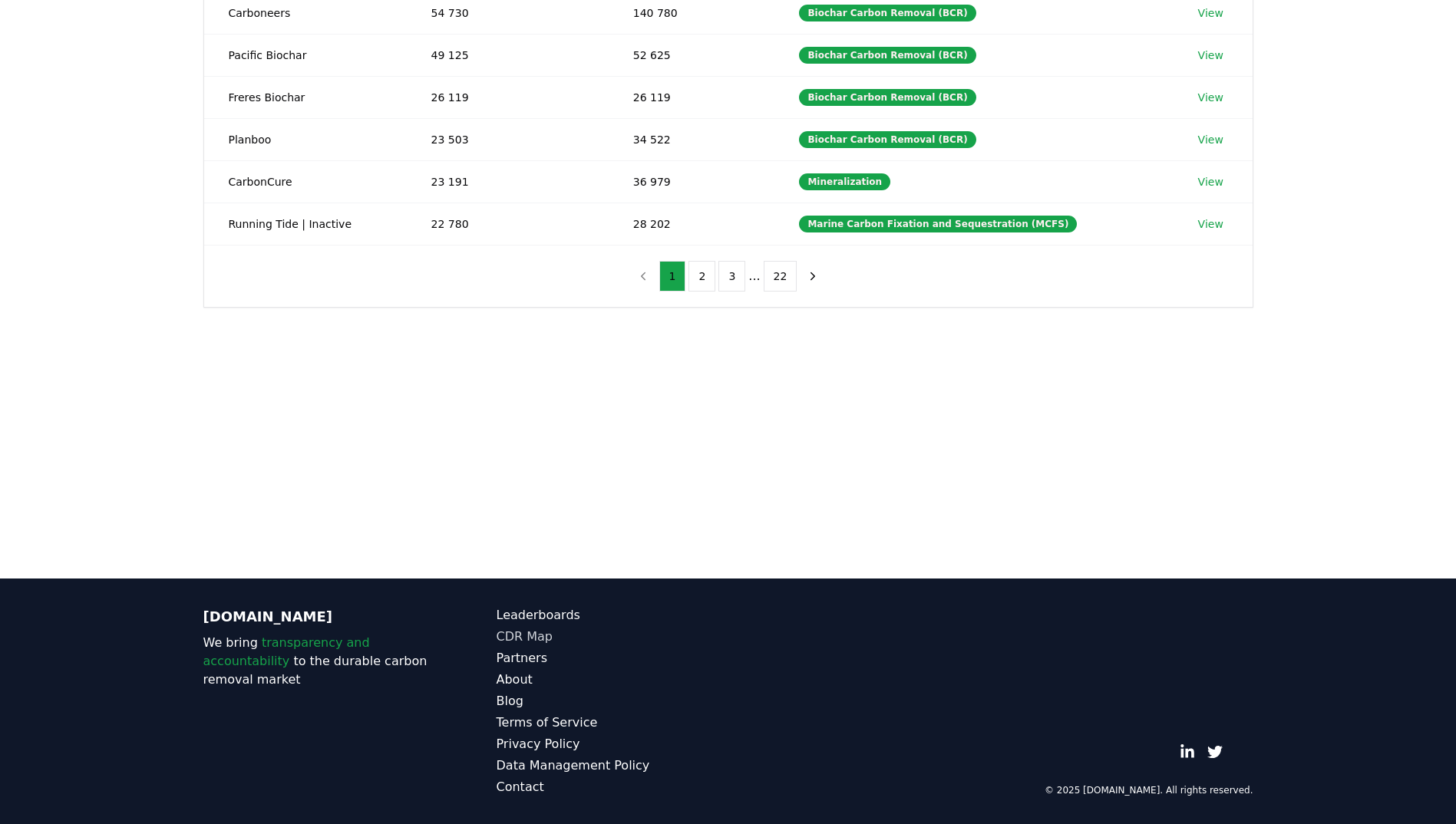
click at [521, 638] on link "CDR Map" at bounding box center [612, 637] width 232 height 18
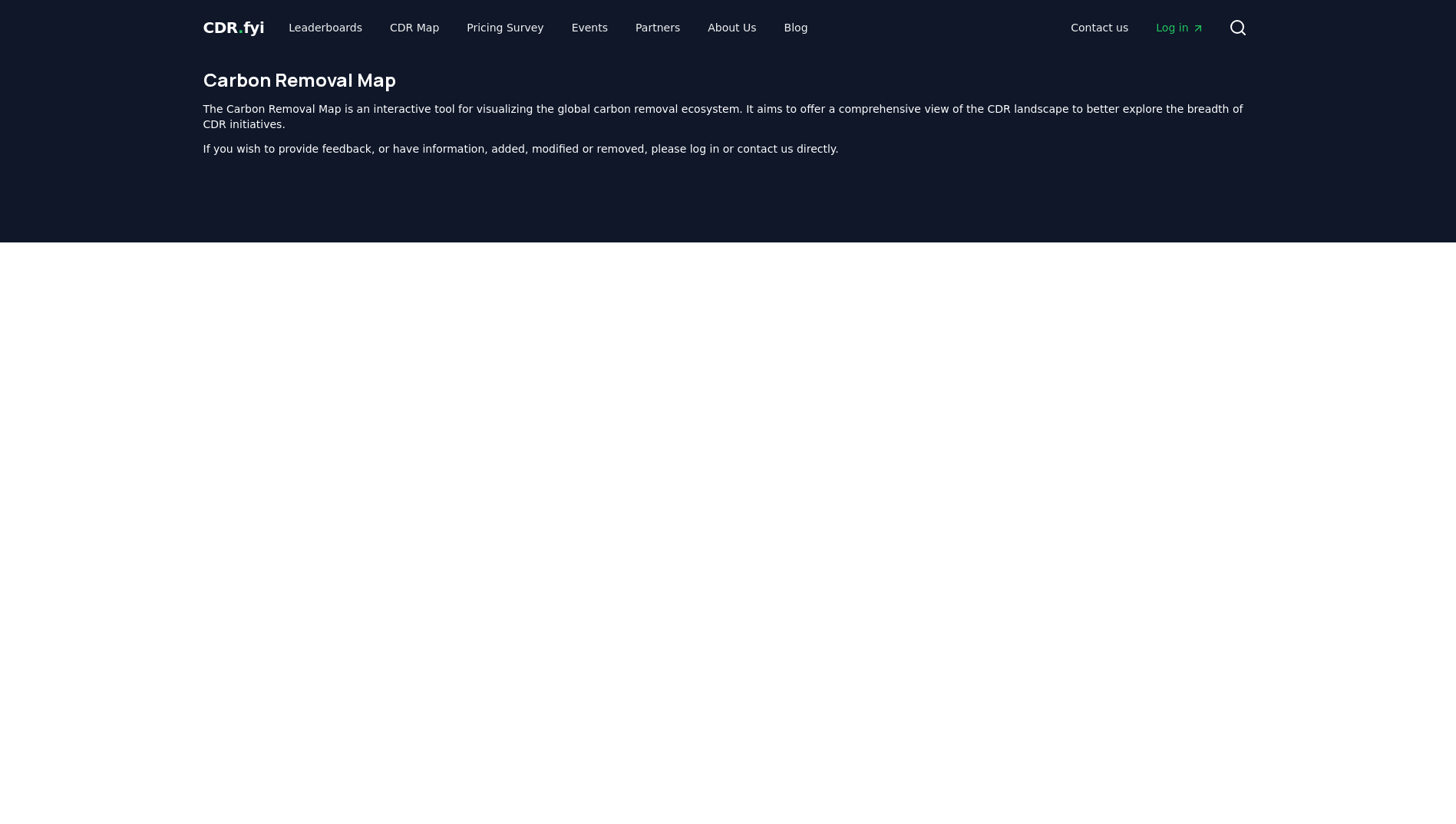
scroll to position [473, 0]
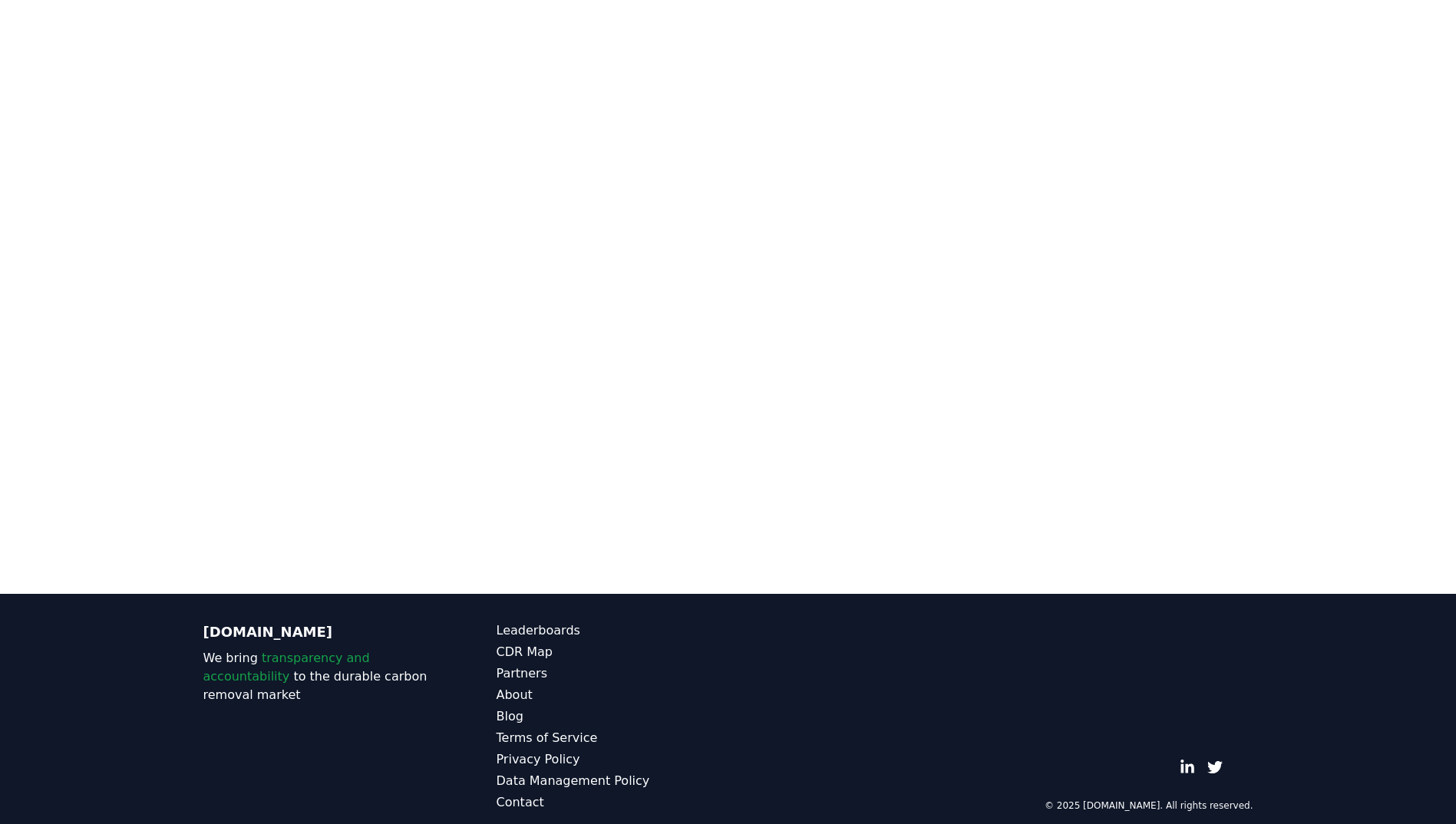
click at [1336, 215] on div at bounding box center [728, 153] width 1456 height 768
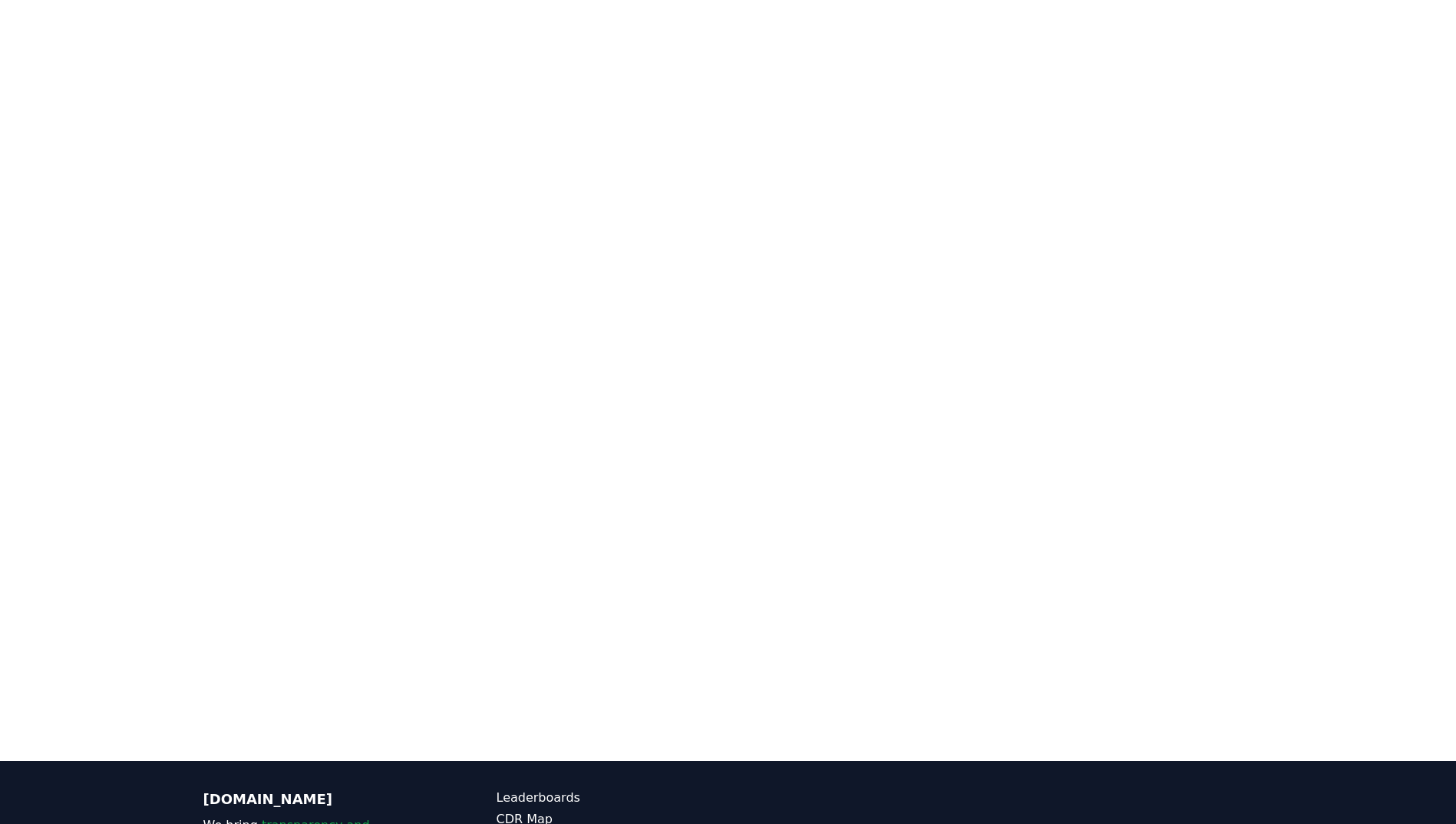
scroll to position [89, 0]
